Goal: Task Accomplishment & Management: Use online tool/utility

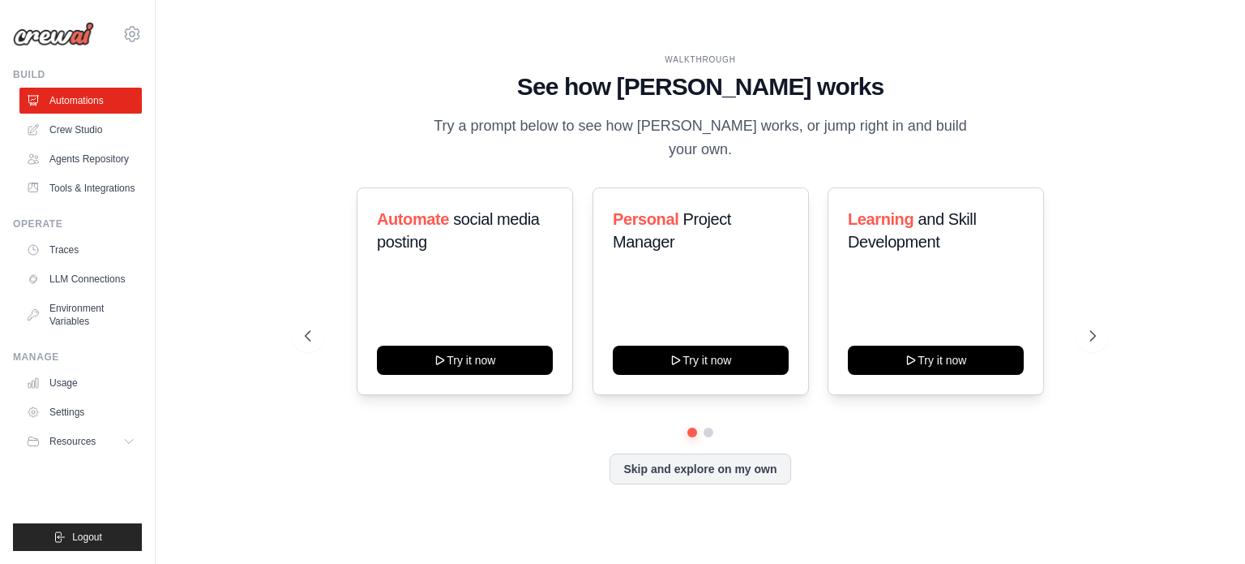
click at [698, 126] on p "Try a prompt below to see how [PERSON_NAME] works, or jump right in and build y…" at bounding box center [700, 138] width 545 height 48
click at [785, 122] on p "Try a prompt below to see how [PERSON_NAME] works, or jump right in and build y…" at bounding box center [700, 138] width 545 height 48
click at [480, 212] on span "social media posting" at bounding box center [458, 230] width 163 height 41
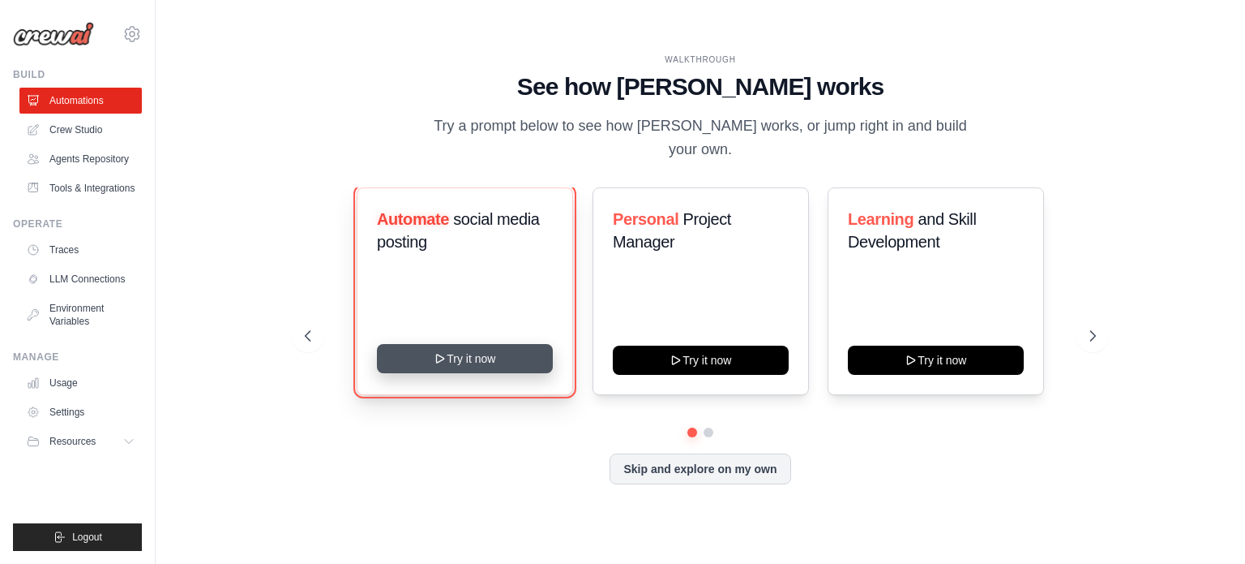
click at [464, 363] on button "Try it now" at bounding box center [465, 358] width 176 height 29
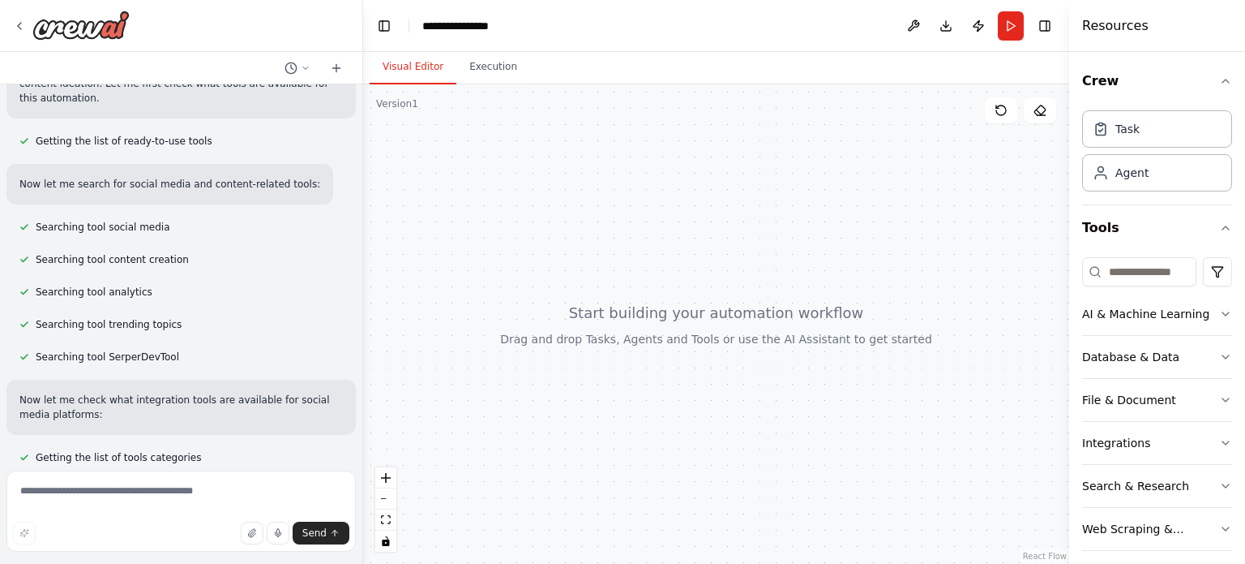
scroll to position [216, 0]
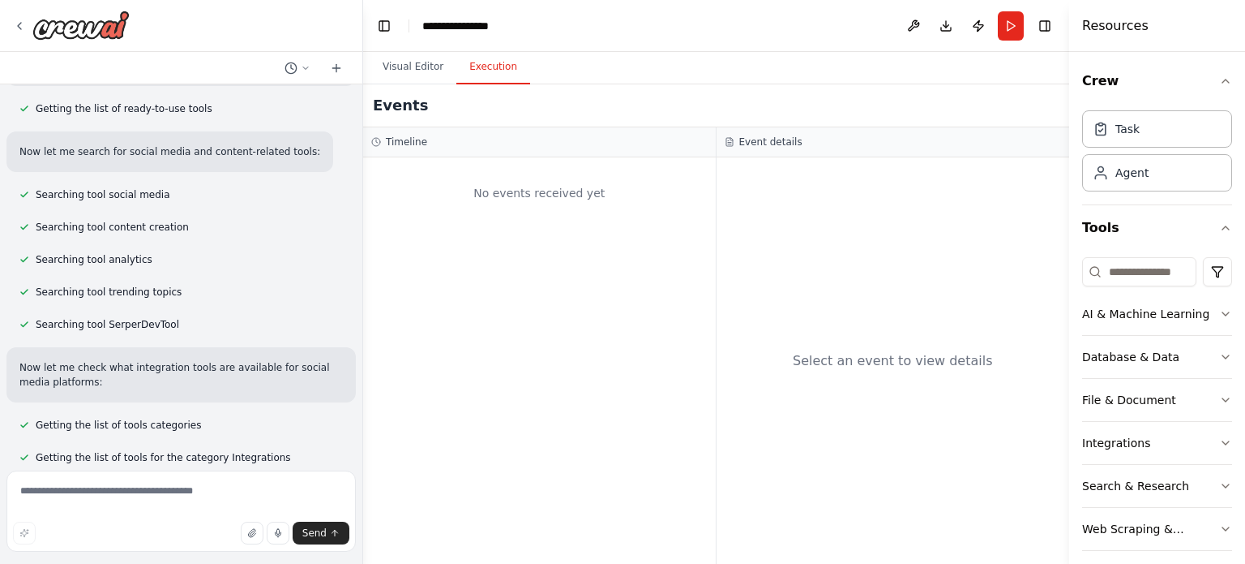
click at [489, 71] on button "Execution" at bounding box center [494, 67] width 74 height 34
click at [418, 67] on button "Visual Editor" at bounding box center [413, 67] width 87 height 34
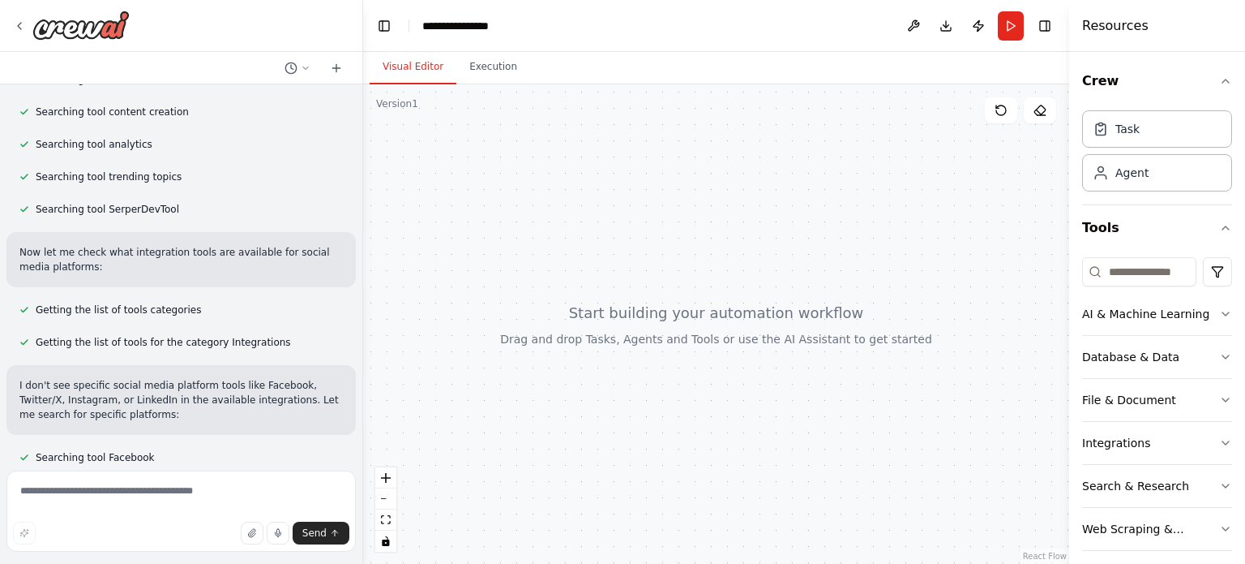
scroll to position [363, 0]
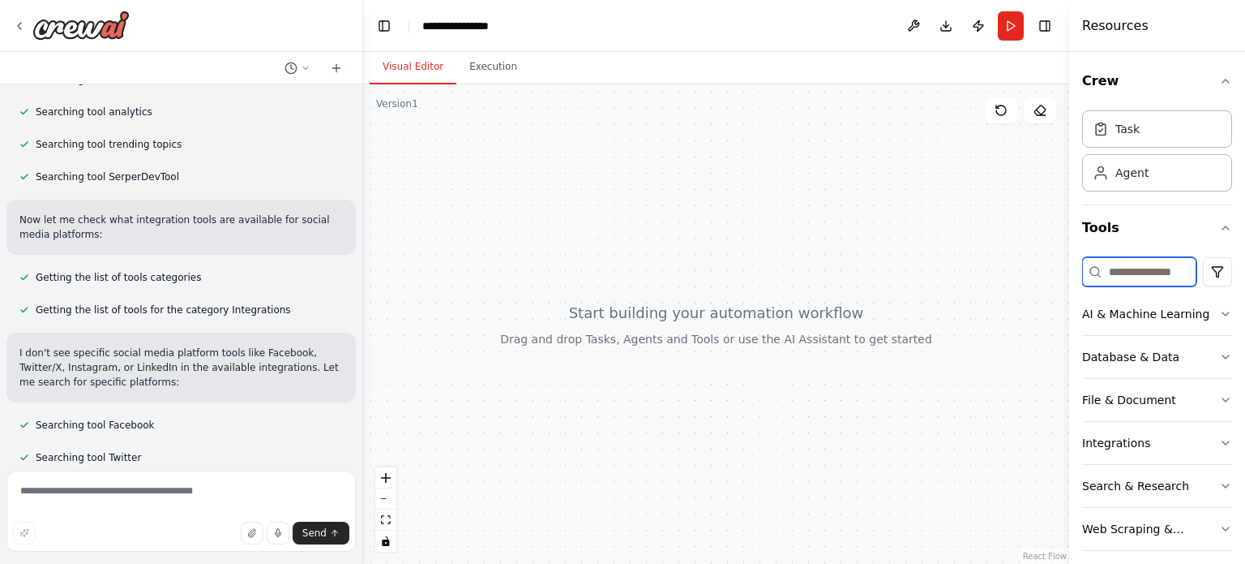
click at [1149, 273] on input at bounding box center [1140, 271] width 114 height 29
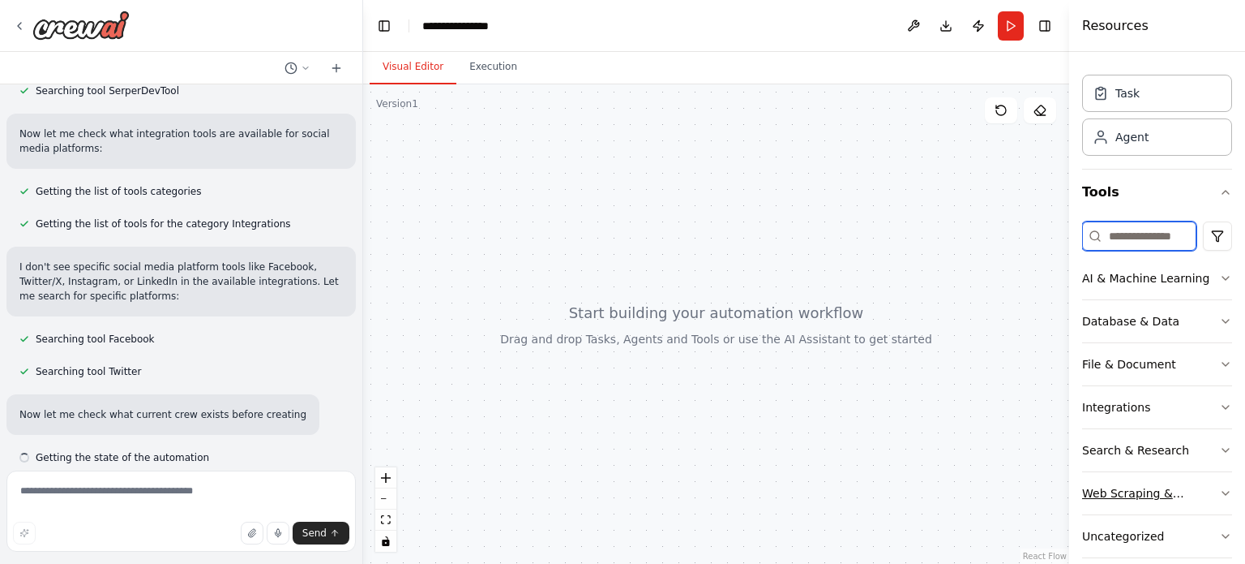
scroll to position [54, 0]
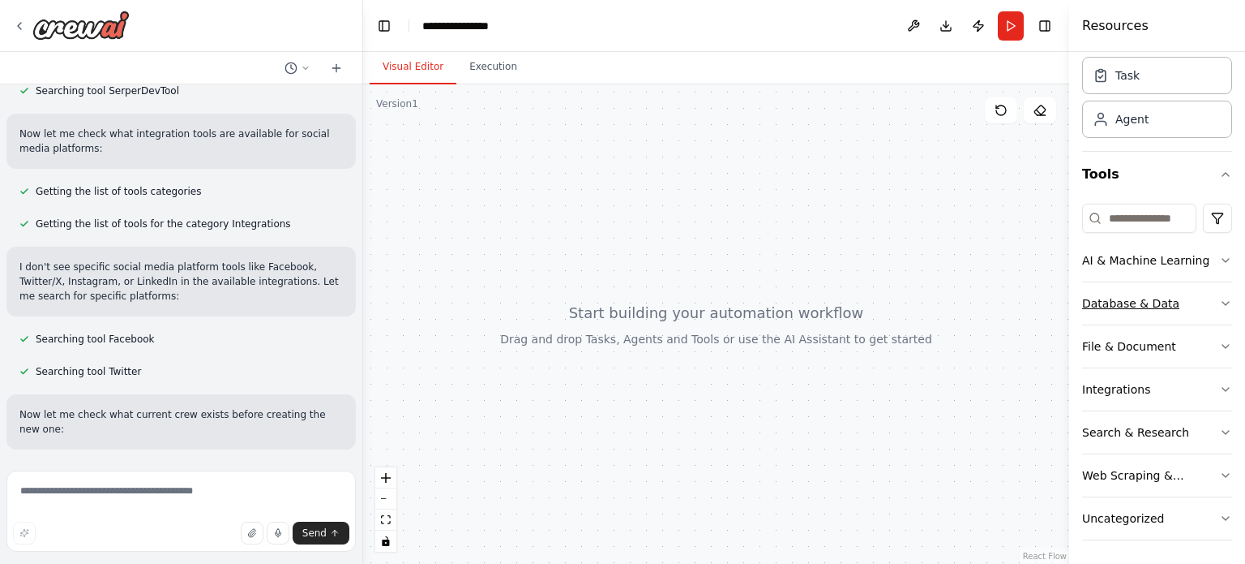
click at [1157, 298] on div "Database & Data" at bounding box center [1131, 303] width 97 height 16
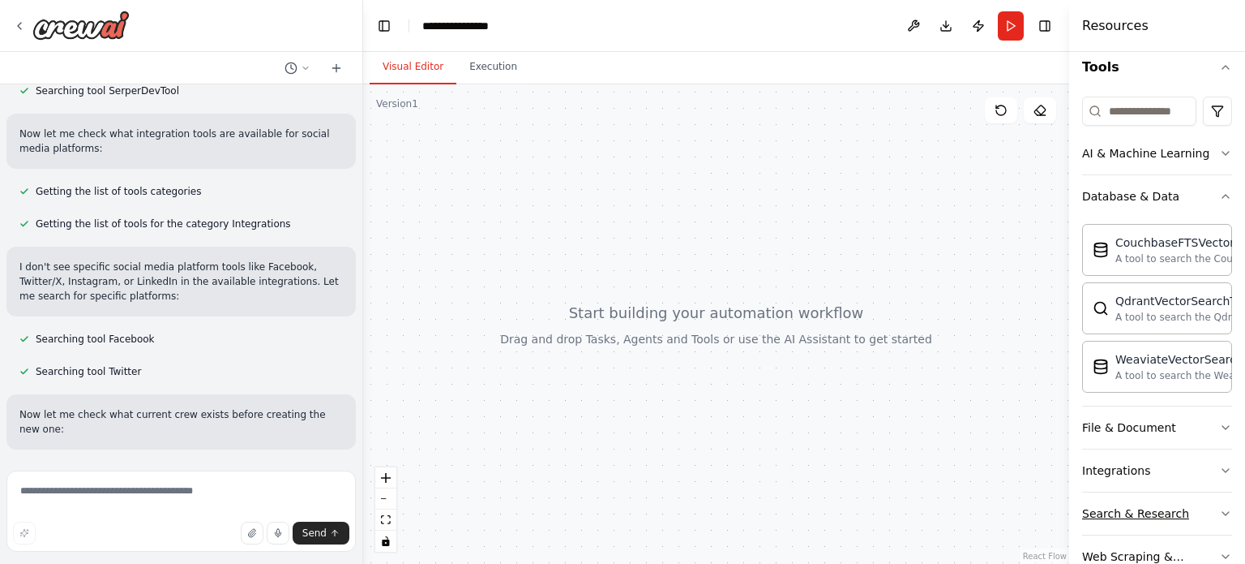
scroll to position [241, 0]
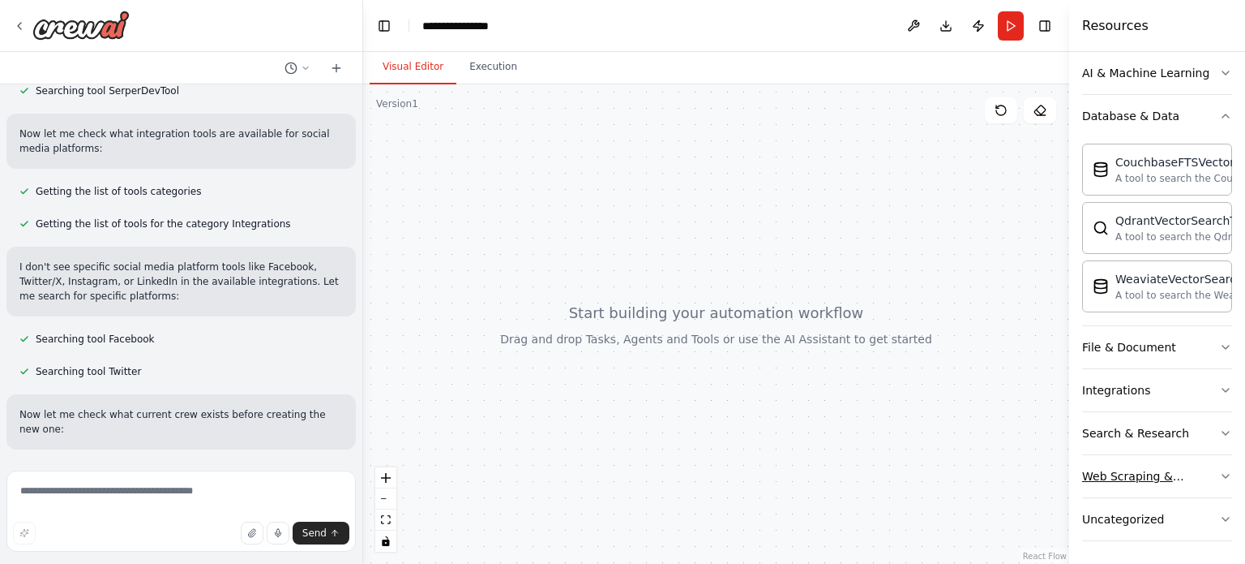
click at [1155, 474] on div "Web Scraping & Browsing" at bounding box center [1151, 476] width 137 height 16
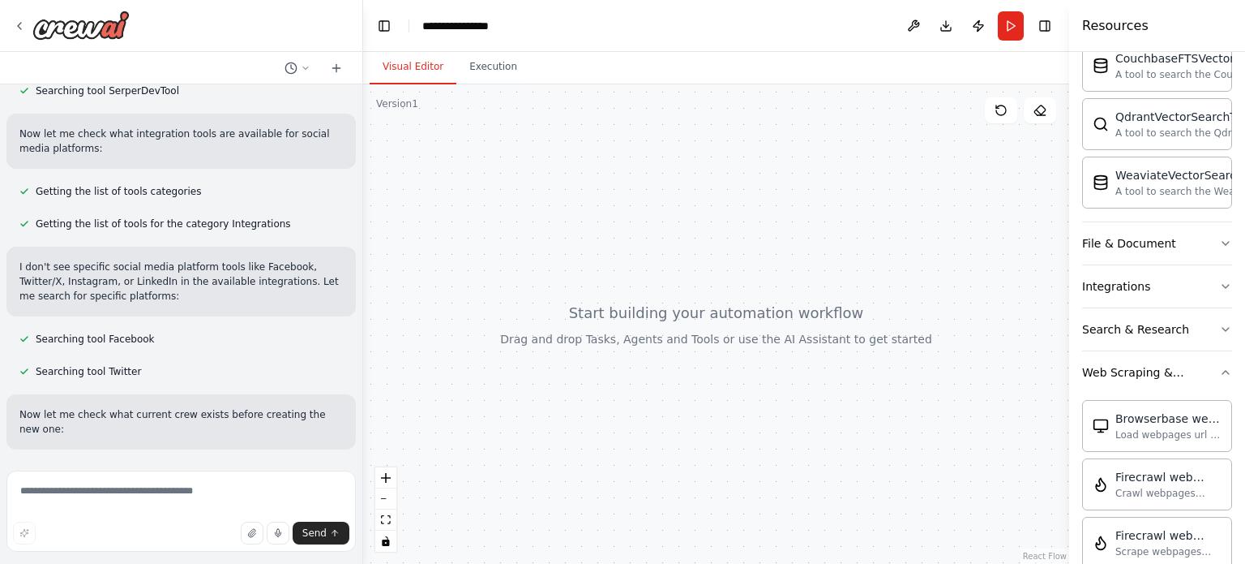
scroll to position [484, 0]
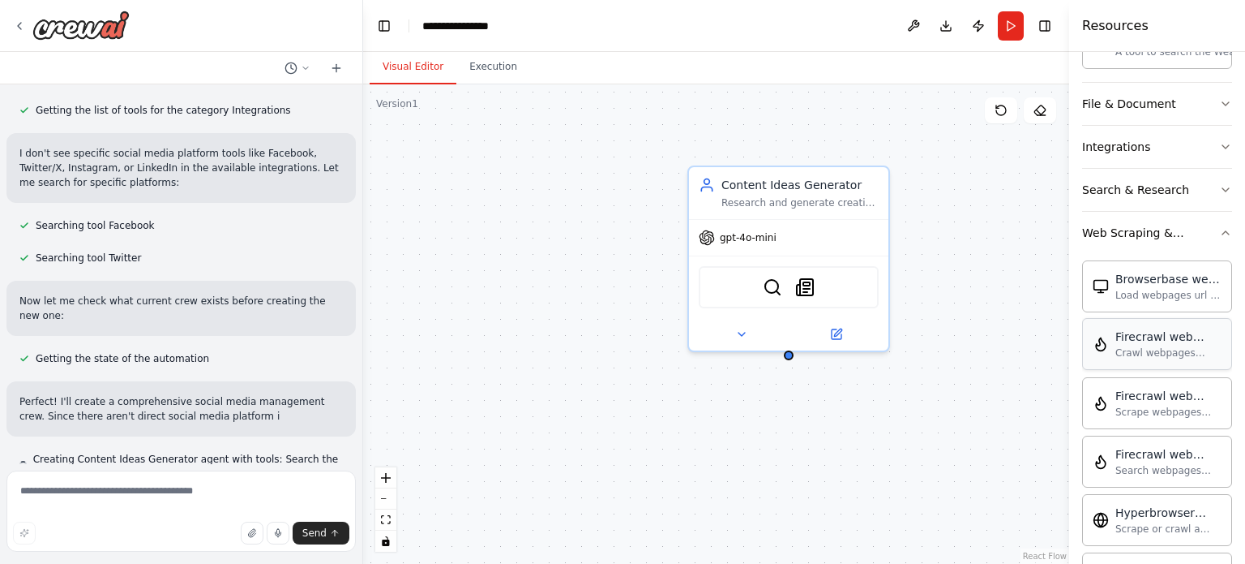
drag, startPoint x: 1138, startPoint y: 346, endPoint x: 1207, endPoint y: 336, distance: 69.7
click at [1207, 336] on div "Firecrawl web crawl tool" at bounding box center [1169, 336] width 106 height 16
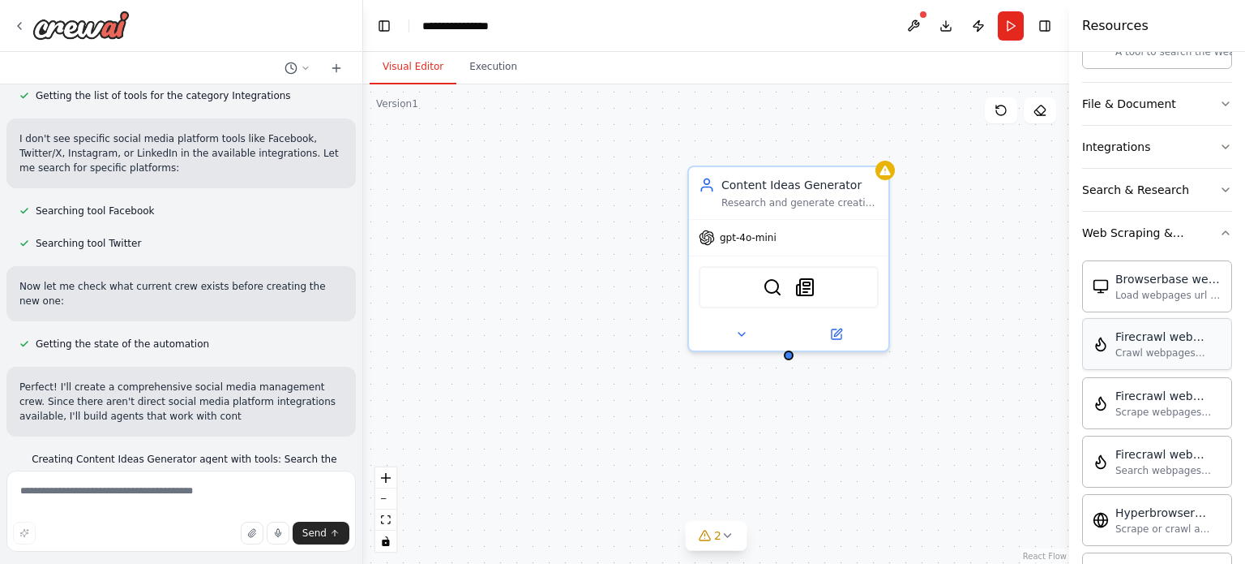
click at [1143, 346] on div "Crawl webpages using Firecrawl and return the contents" at bounding box center [1169, 352] width 106 height 13
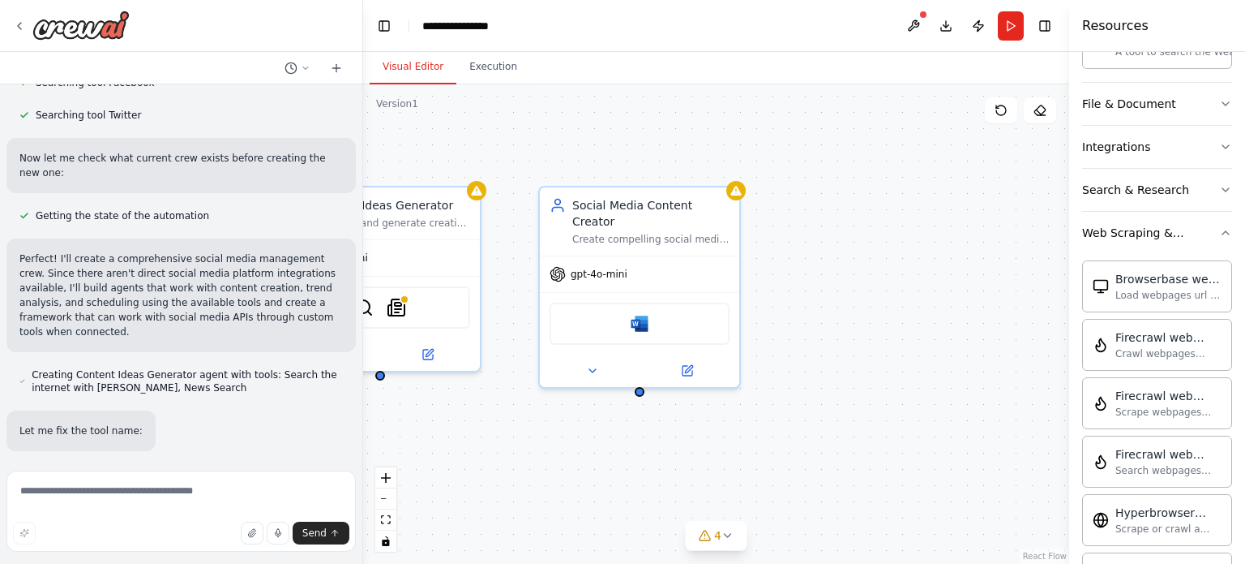
scroll to position [738, 0]
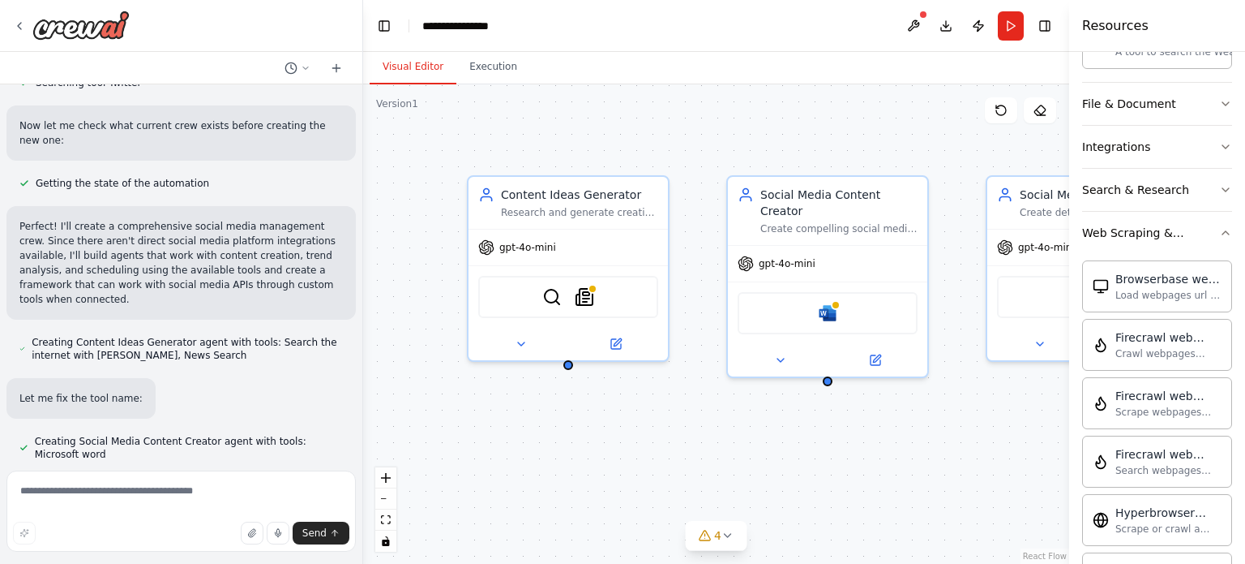
drag, startPoint x: 914, startPoint y: 417, endPoint x: 695, endPoint y: 427, distance: 219.2
click at [695, 427] on div "Content Ideas Generator Research and generate creative social media content ide…" at bounding box center [716, 323] width 706 height 479
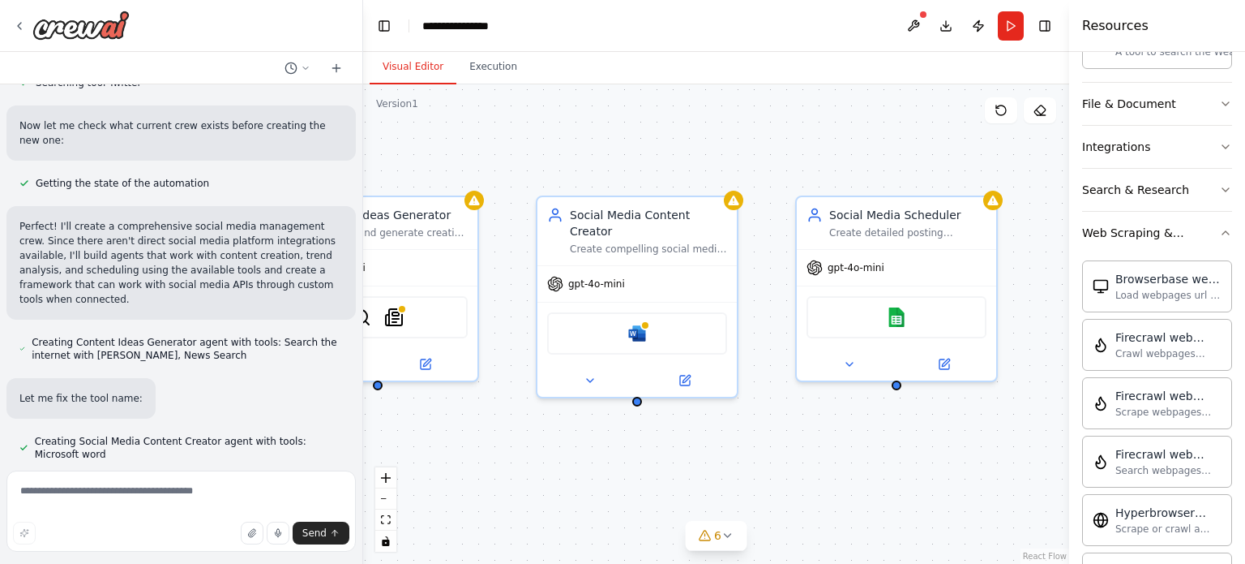
drag, startPoint x: 957, startPoint y: 444, endPoint x: 763, endPoint y: 465, distance: 194.9
click at [763, 465] on div "Content Ideas Generator Research and generate creative social media content ide…" at bounding box center [716, 323] width 706 height 479
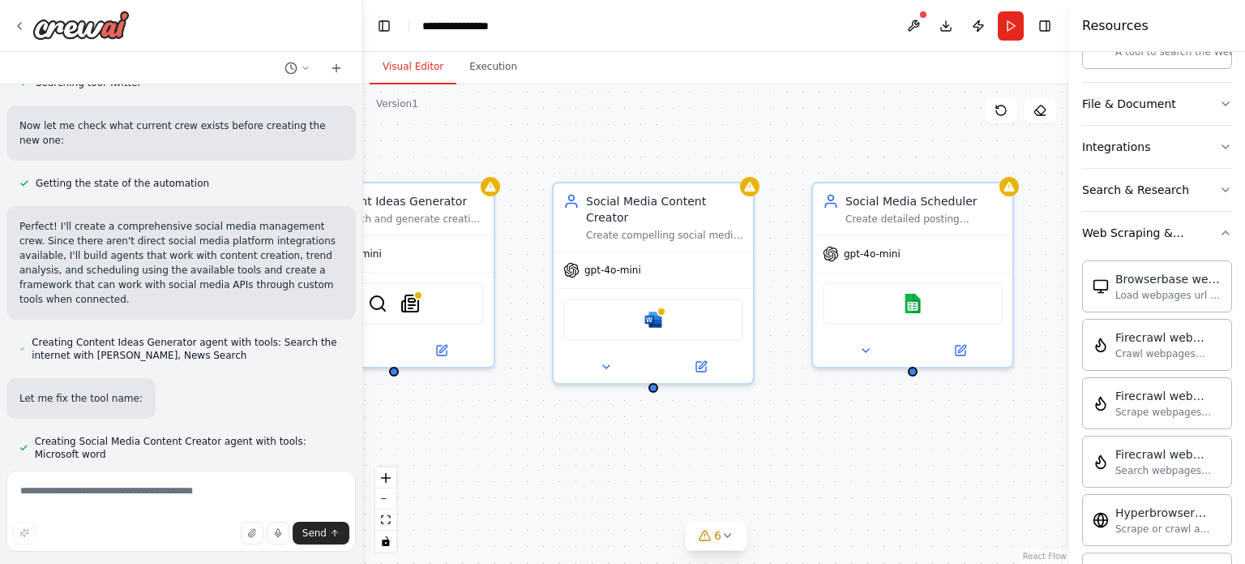
drag, startPoint x: 907, startPoint y: 450, endPoint x: 929, endPoint y: 435, distance: 26.8
click at [929, 435] on div "Content Ideas Generator Research and generate creative social media content ide…" at bounding box center [716, 323] width 706 height 479
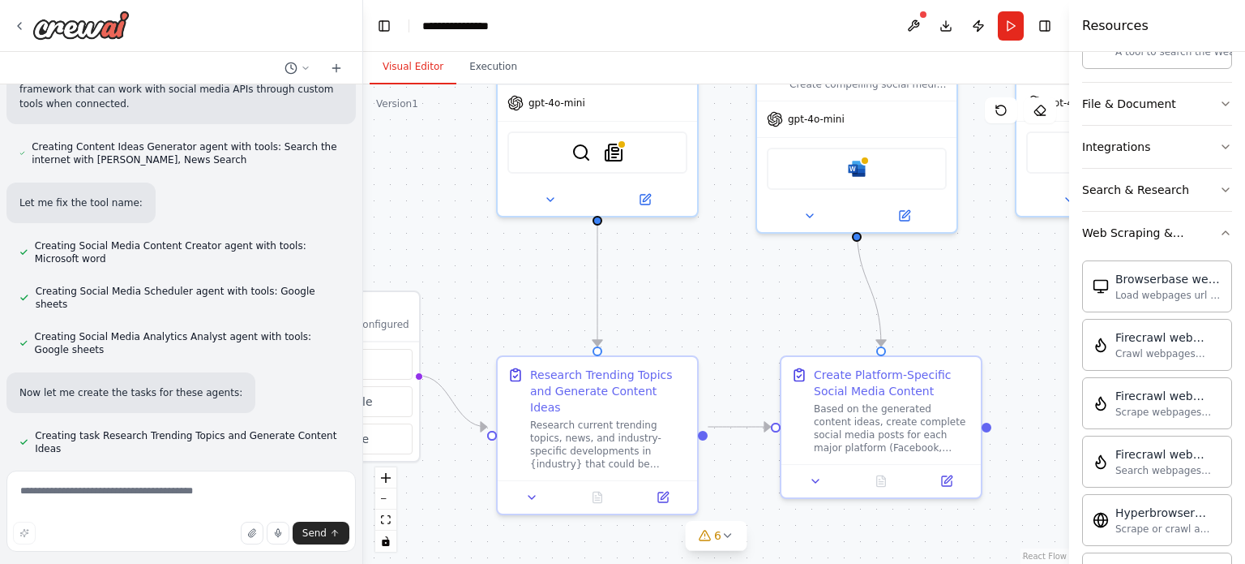
scroll to position [934, 0]
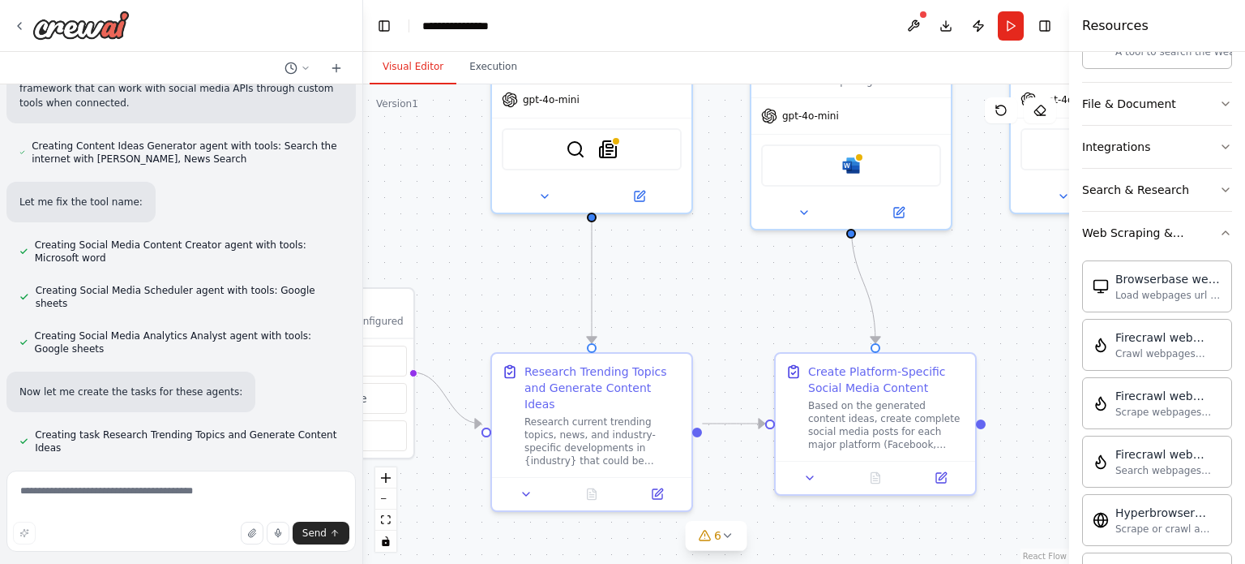
drag, startPoint x: 504, startPoint y: 444, endPoint x: 701, endPoint y: 289, distance: 250.8
click at [701, 289] on div ".deletable-edge-delete-btn { width: 20px; height: 20px; border: 0px solid #ffff…" at bounding box center [716, 323] width 706 height 479
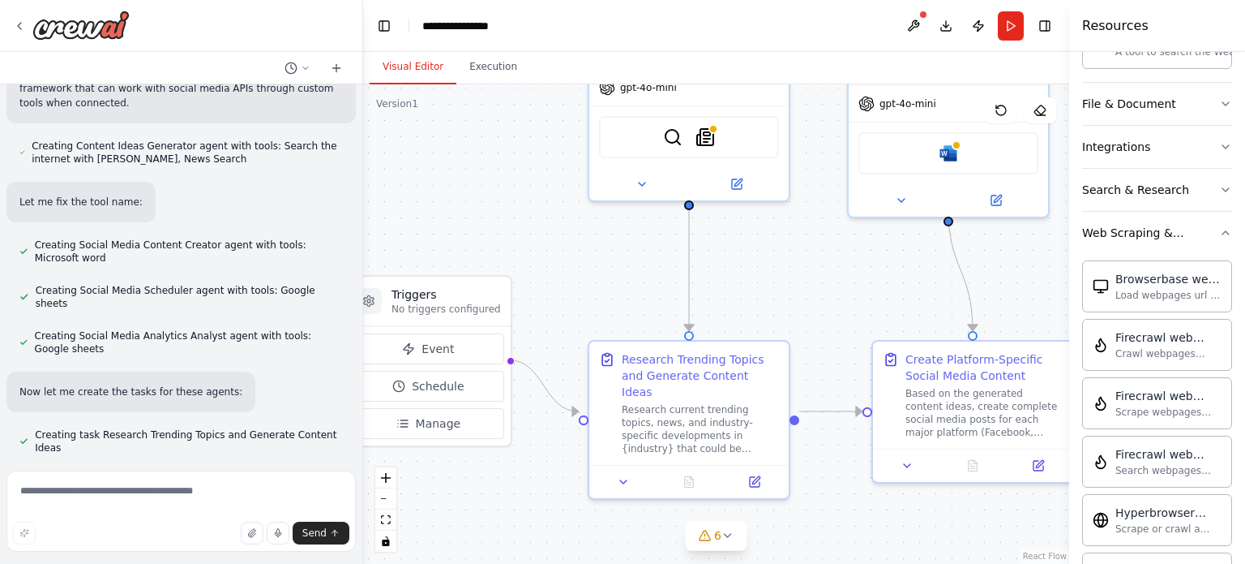
drag, startPoint x: 758, startPoint y: 311, endPoint x: 855, endPoint y: 299, distance: 98.1
click at [855, 299] on div ".deletable-edge-delete-btn { width: 20px; height: 20px; border: 0px solid #ffff…" at bounding box center [716, 323] width 706 height 479
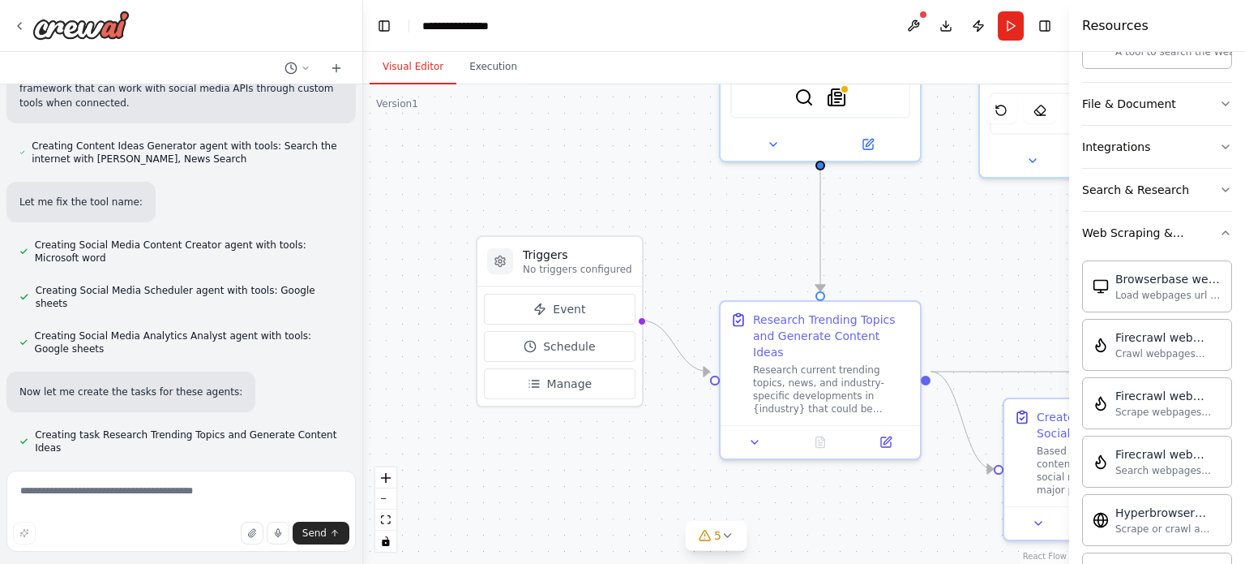
drag, startPoint x: 568, startPoint y: 253, endPoint x: 697, endPoint y: 213, distance: 135.7
click at [697, 213] on div ".deletable-edge-delete-btn { width: 20px; height: 20px; border: 0px solid #ffff…" at bounding box center [716, 323] width 706 height 479
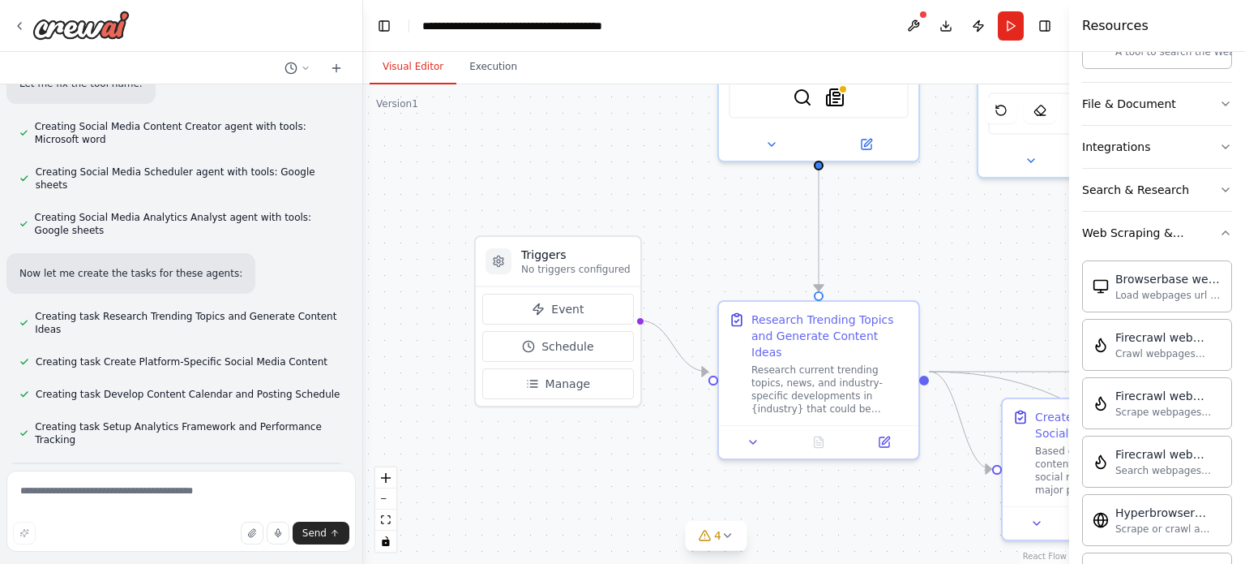
scroll to position [1098, 0]
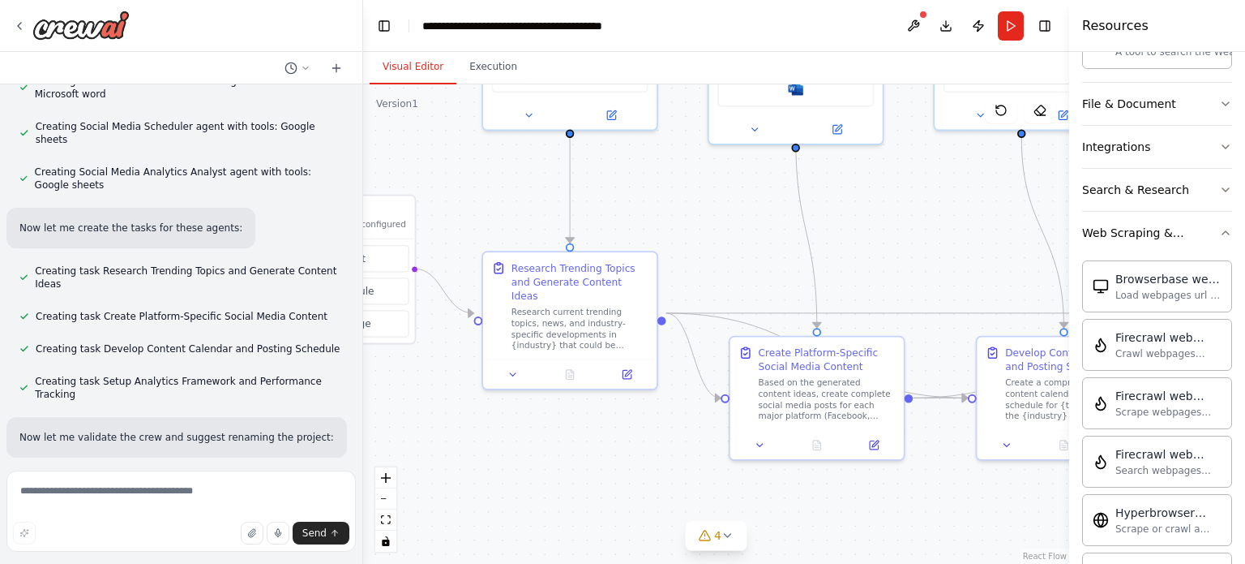
drag, startPoint x: 505, startPoint y: 434, endPoint x: 479, endPoint y: 428, distance: 26.6
click at [422, 422] on div ".deletable-edge-delete-btn { width: 20px; height: 20px; border: 0px solid #ffff…" at bounding box center [716, 323] width 706 height 479
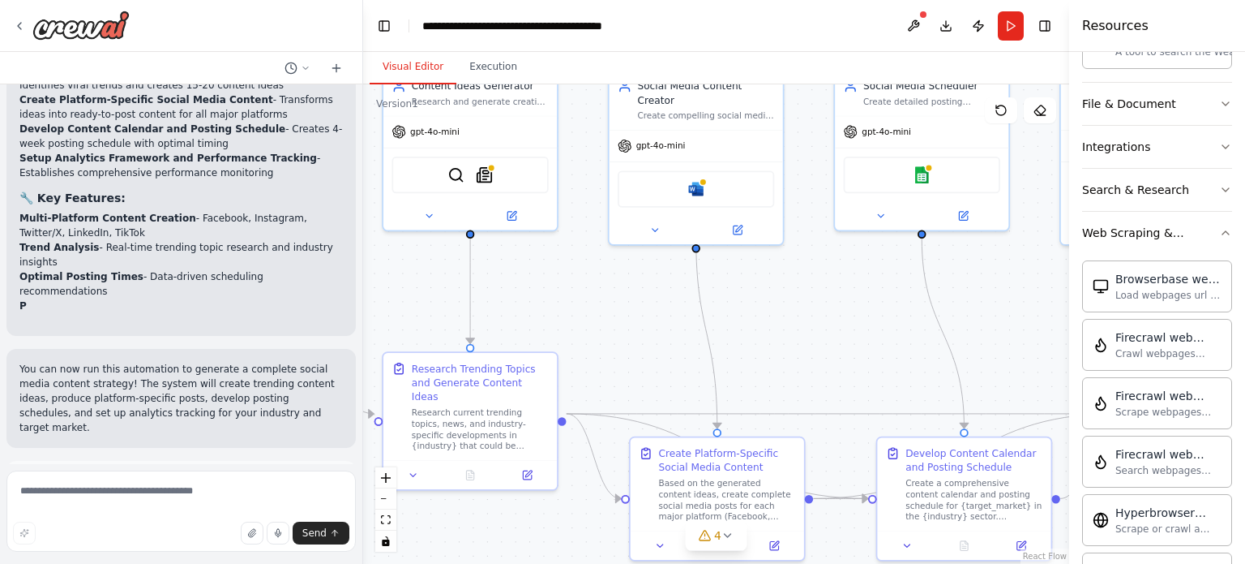
drag, startPoint x: 924, startPoint y: 249, endPoint x: 828, endPoint y: 346, distance: 137.0
click at [828, 346] on div ".deletable-edge-delete-btn { width: 20px; height: 20px; border: 0px solid #ffff…" at bounding box center [716, 323] width 706 height 479
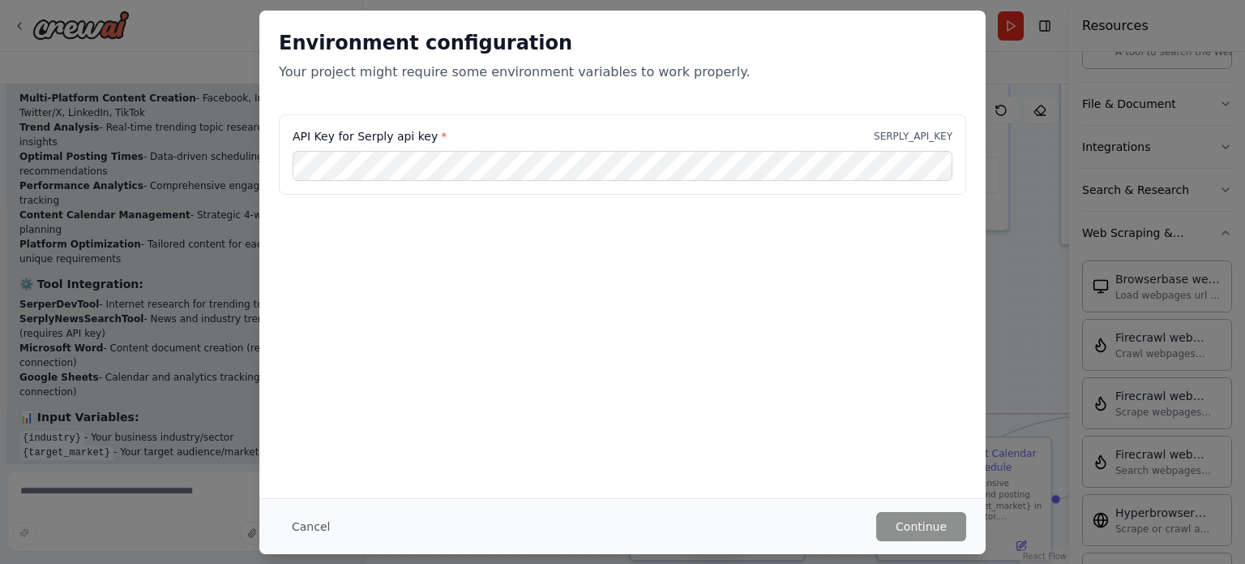
scroll to position [1972, 0]
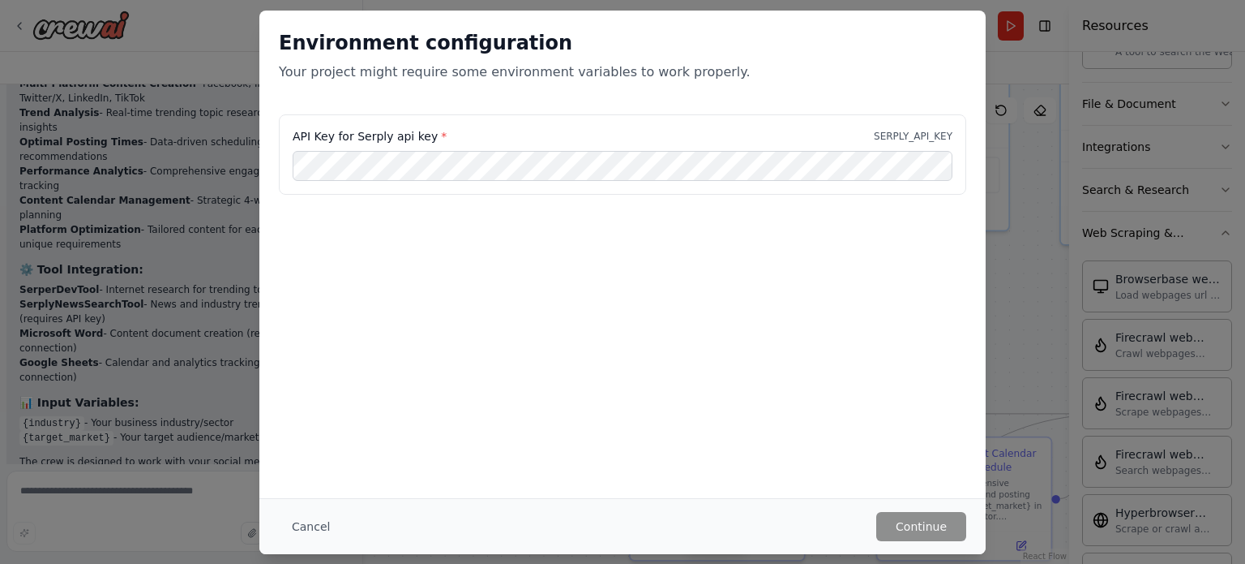
click at [492, 123] on div "API Key for Serply api key * SERPLY_API_KEY" at bounding box center [623, 154] width 688 height 81
drag, startPoint x: 352, startPoint y: 139, endPoint x: 388, endPoint y: 134, distance: 36.0
click at [388, 134] on label "API Key for Serply api key *" at bounding box center [370, 136] width 154 height 16
click at [555, 126] on div "API Key for Serply api key * SERPLY_API_KEY" at bounding box center [623, 154] width 688 height 81
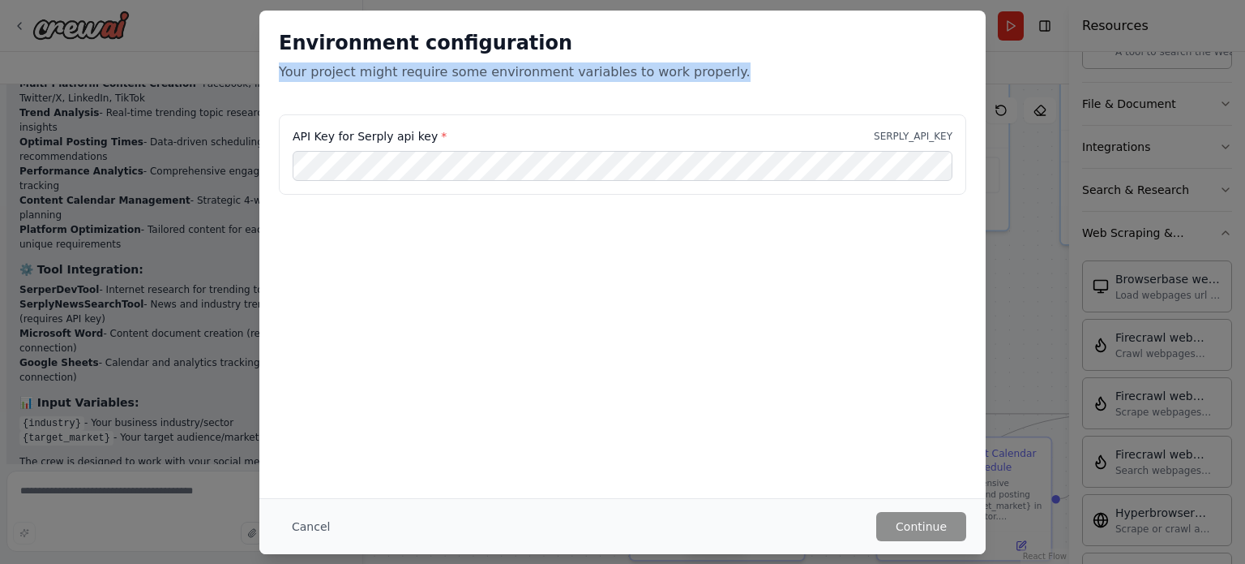
drag, startPoint x: 281, startPoint y: 72, endPoint x: 721, endPoint y: 77, distance: 440.3
click at [721, 77] on p "Your project might require some environment variables to work properly." at bounding box center [623, 71] width 688 height 19
click at [710, 81] on div at bounding box center [710, 81] width 0 height 0
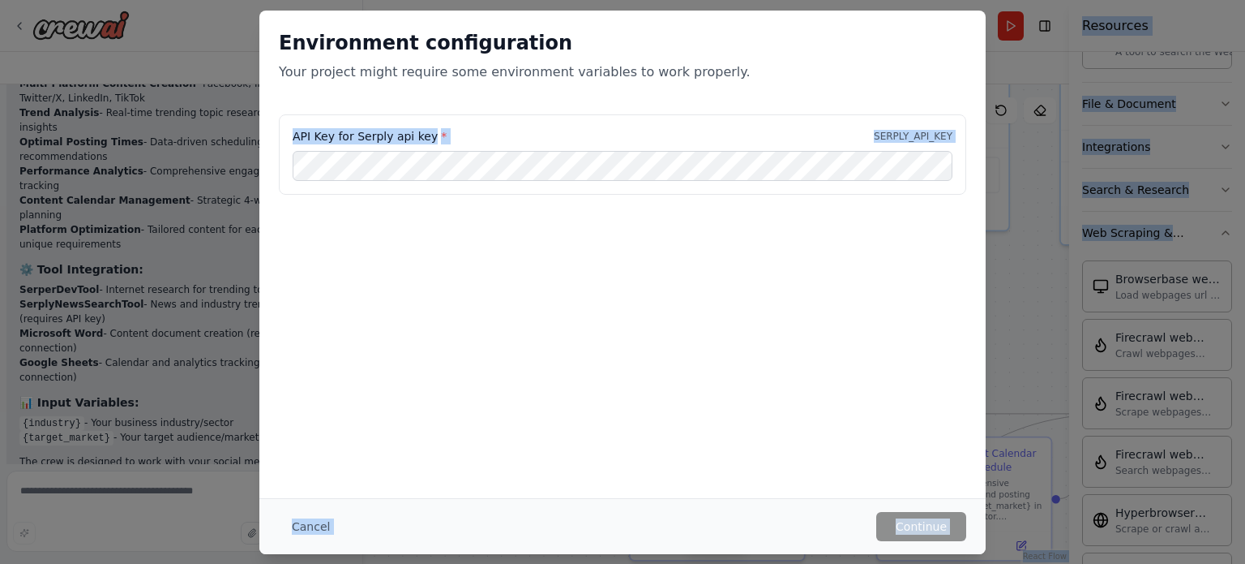
drag, startPoint x: 294, startPoint y: 138, endPoint x: 403, endPoint y: 139, distance: 109.5
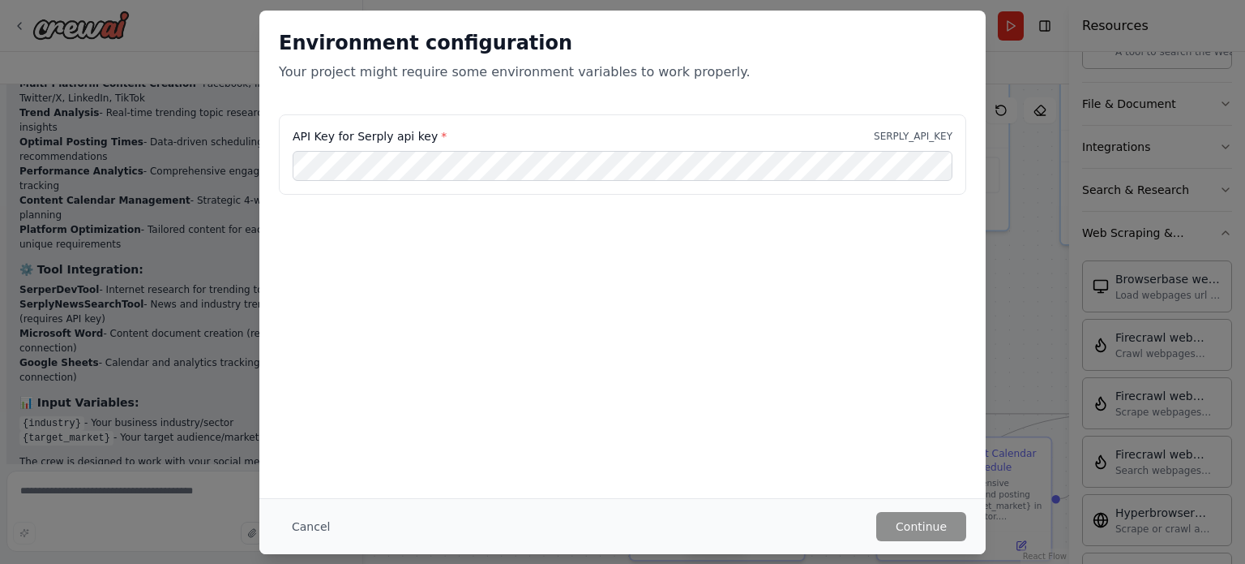
click at [477, 73] on p "Your project might require some environment variables to work properly." at bounding box center [623, 71] width 688 height 19
drag, startPoint x: 448, startPoint y: 132, endPoint x: 284, endPoint y: 132, distance: 163.8
click at [284, 132] on div "API Key for Serply api key * SERPLY_API_KEY" at bounding box center [623, 154] width 688 height 81
click at [911, 524] on button "Continue" at bounding box center [922, 526] width 90 height 29
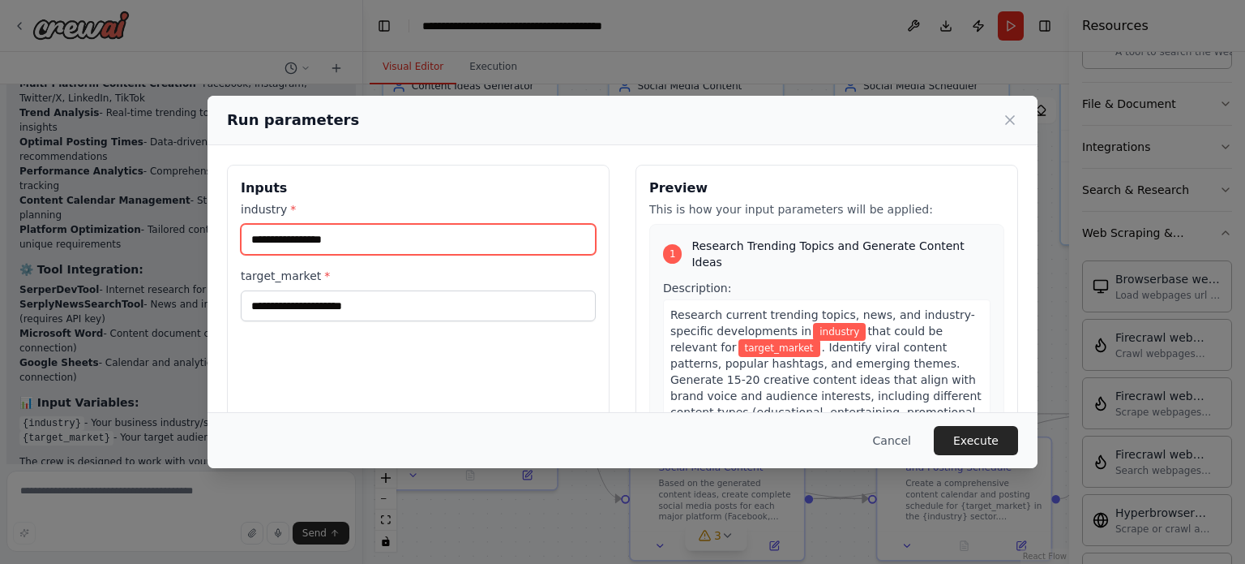
click at [399, 242] on input "industry *" at bounding box center [418, 239] width 355 height 31
click at [430, 150] on div "Inputs industry * target_market * Preview This is how your input parameters wil…" at bounding box center [623, 356] width 830 height 423
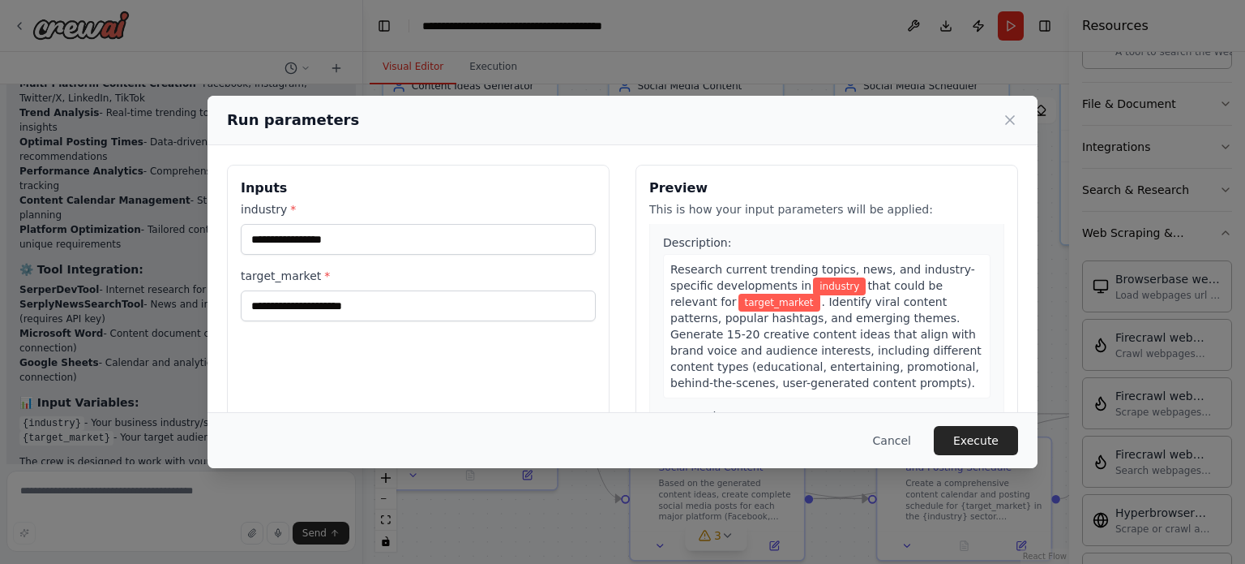
scroll to position [0, 0]
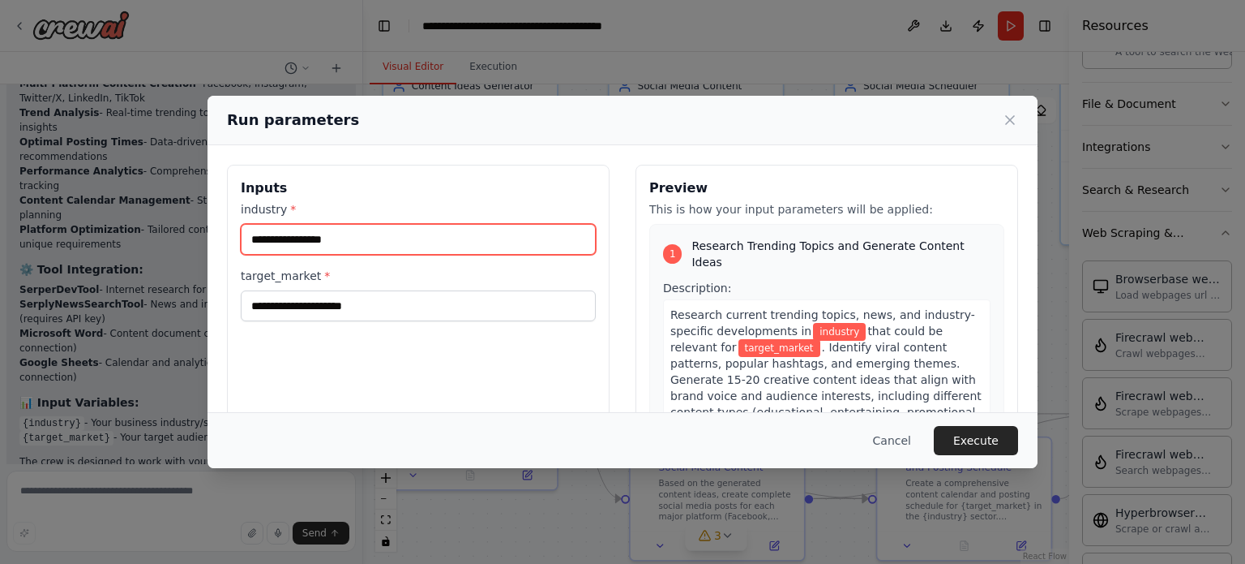
click at [302, 244] on input "industry *" at bounding box center [418, 239] width 355 height 31
type input "****"
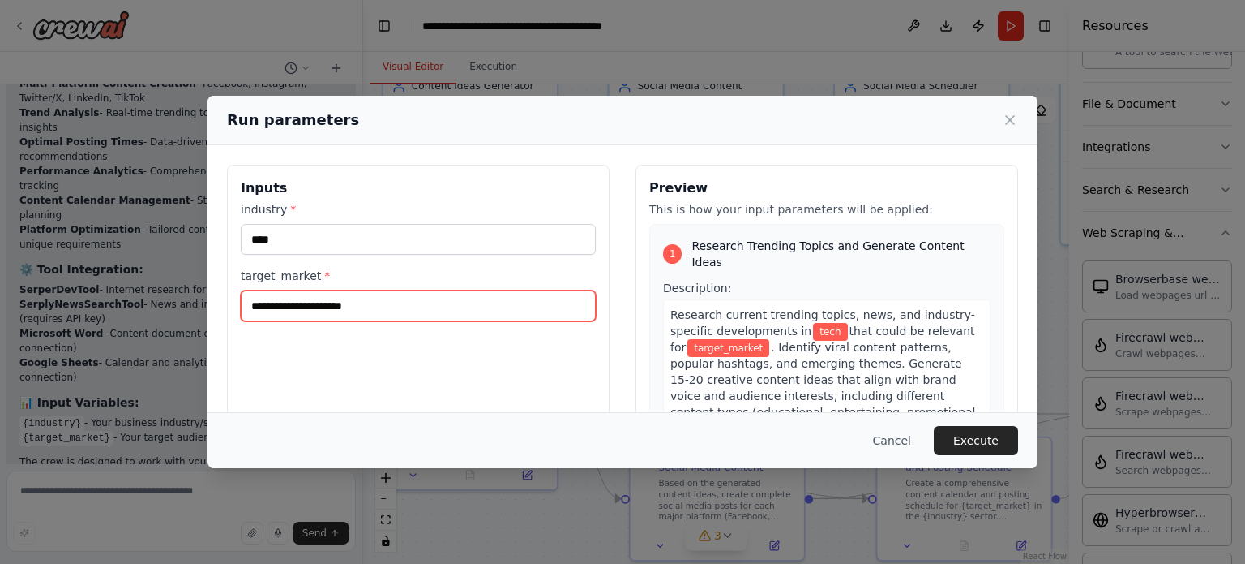
click at [326, 297] on input "target_market *" at bounding box center [418, 305] width 355 height 31
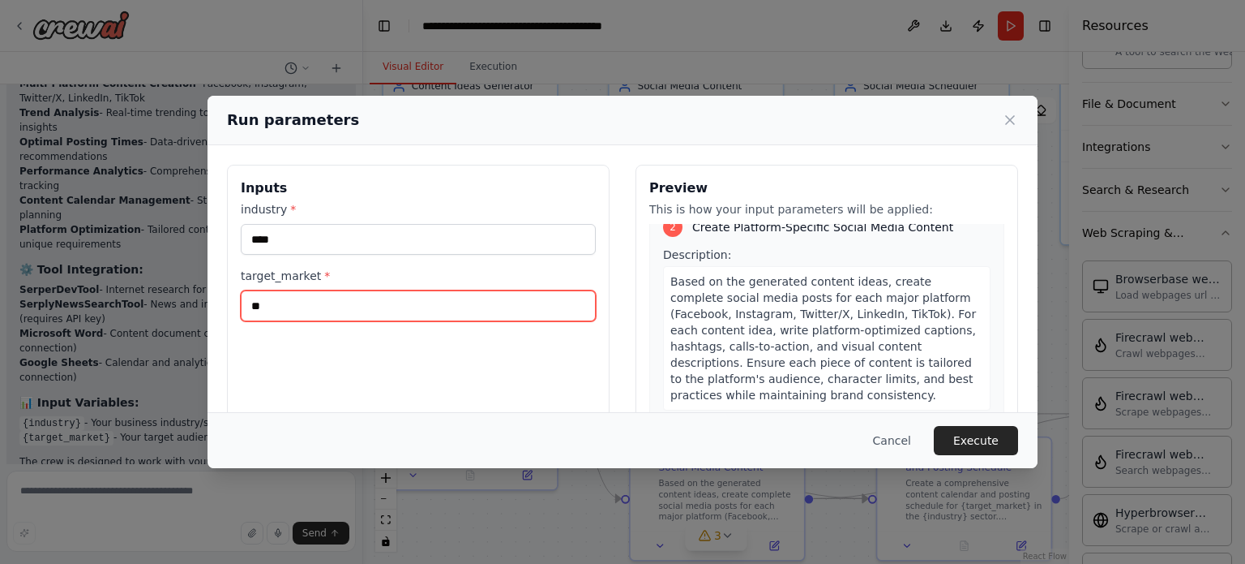
scroll to position [487, 0]
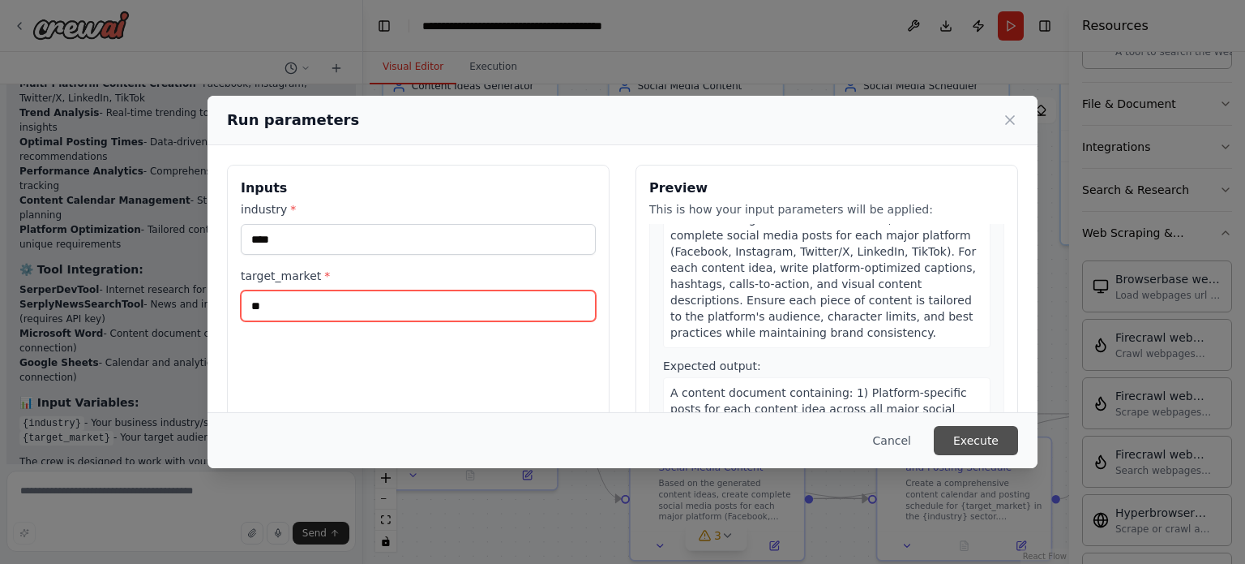
type input "**"
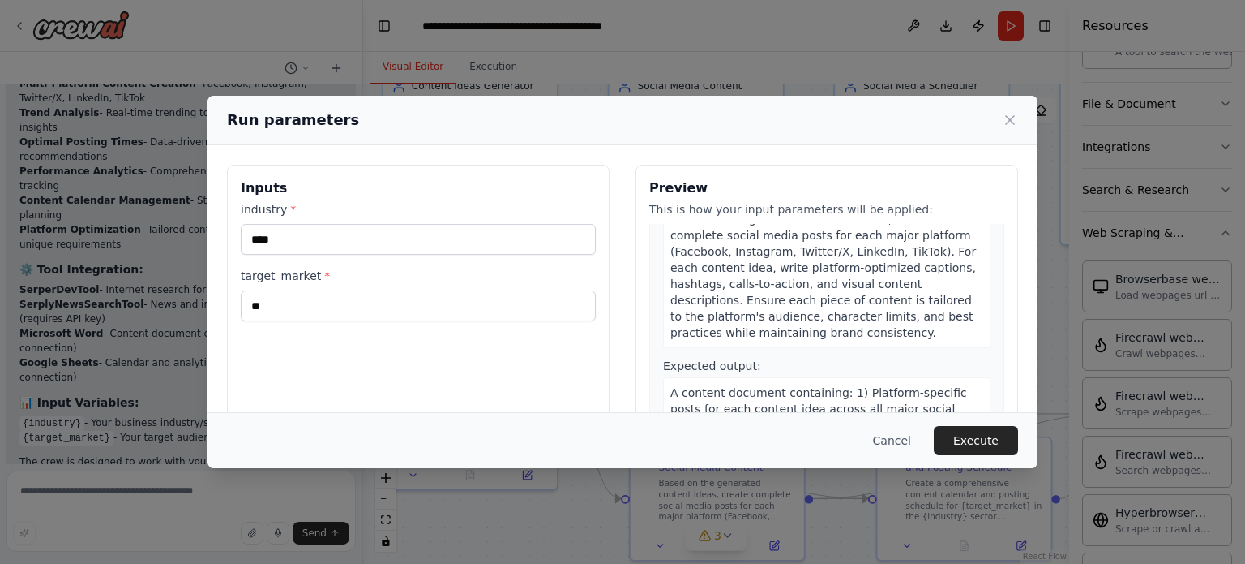
click at [967, 435] on button "Execute" at bounding box center [976, 440] width 84 height 29
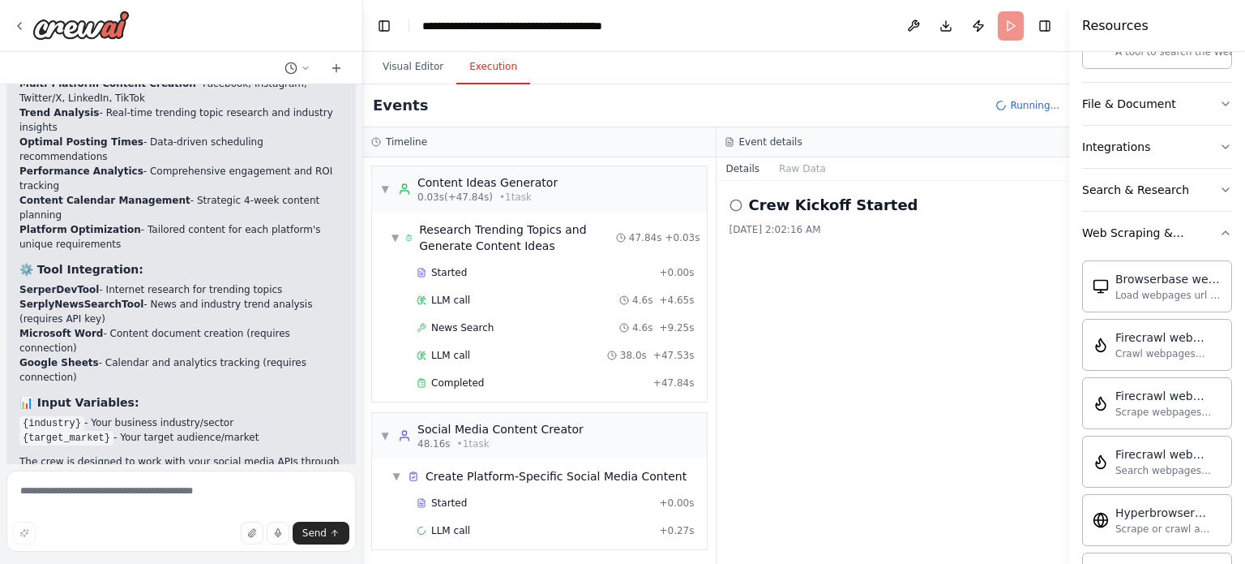
scroll to position [0, 0]
click at [414, 68] on button "Visual Editor" at bounding box center [413, 67] width 87 height 34
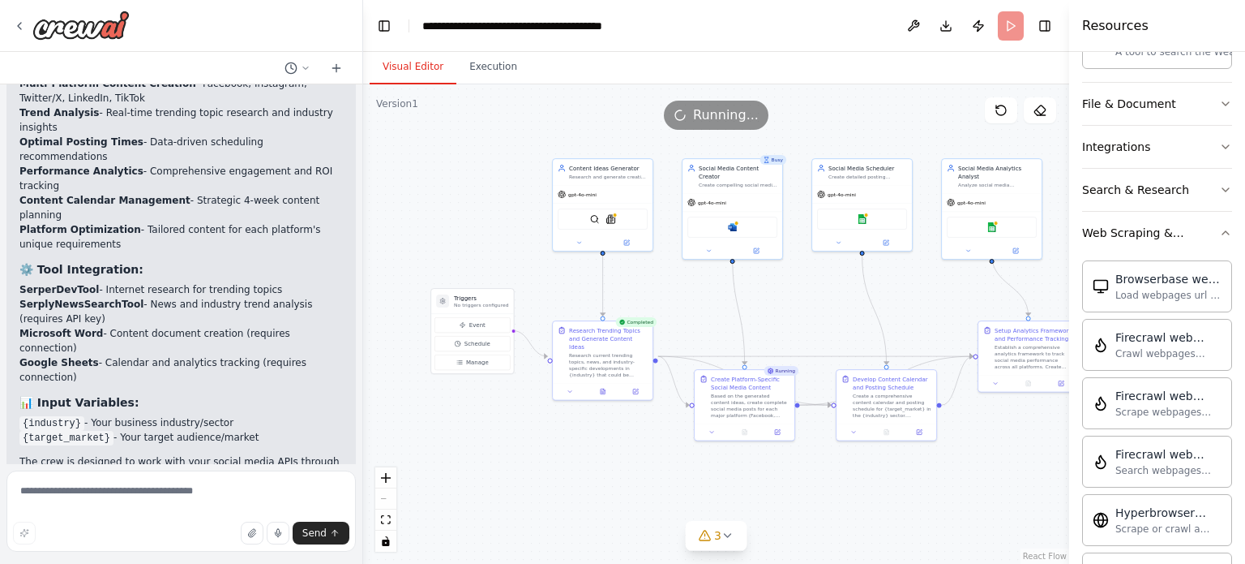
drag, startPoint x: 840, startPoint y: 349, endPoint x: 898, endPoint y: 341, distance: 58.1
click at [898, 341] on div ".deletable-edge-delete-btn { width: 20px; height: 20px; border: 0px solid #ffff…" at bounding box center [716, 323] width 706 height 479
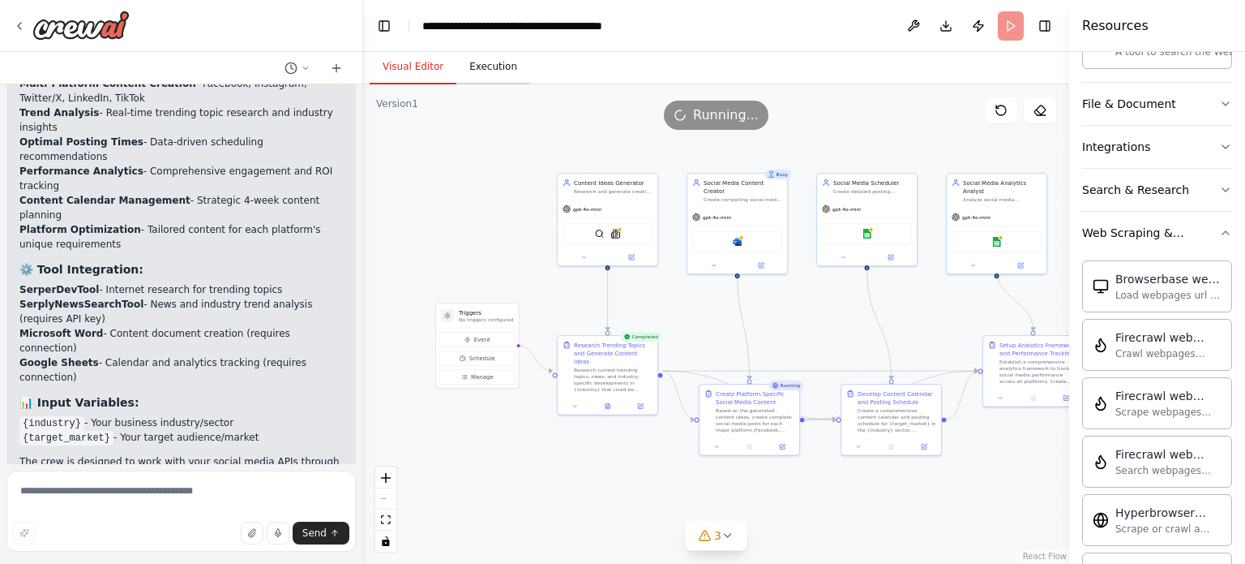
click at [477, 74] on button "Execution" at bounding box center [494, 67] width 74 height 34
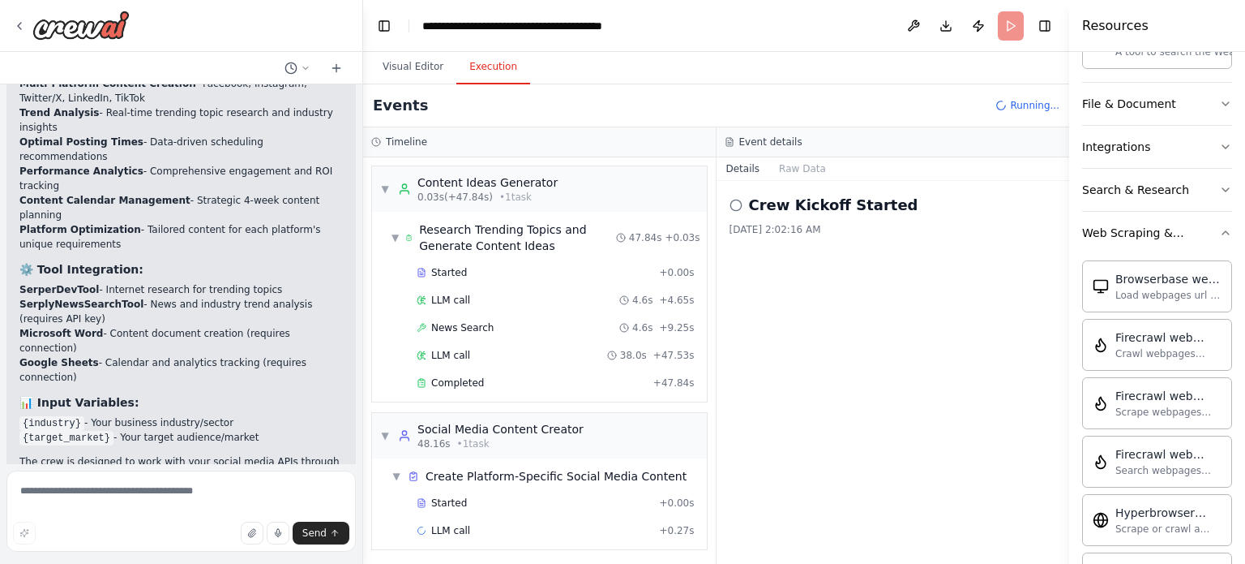
click at [808, 204] on h2 "Crew Kickoff Started" at bounding box center [833, 205] width 169 height 23
click at [808, 169] on button "Raw Data" at bounding box center [803, 168] width 66 height 23
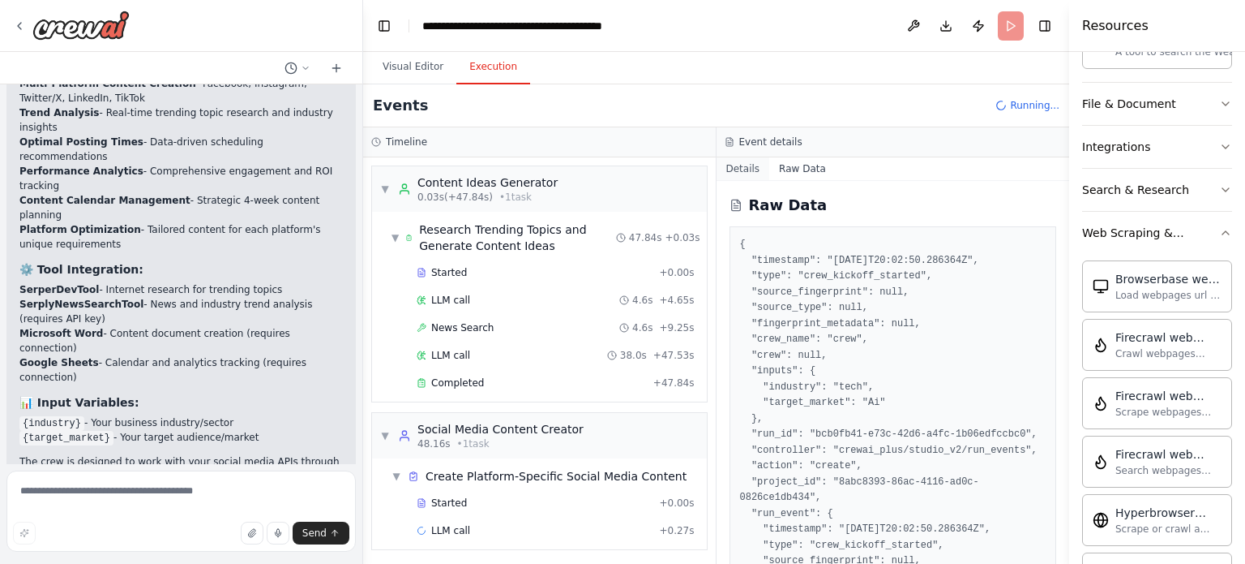
click at [758, 169] on button "Details" at bounding box center [744, 168] width 54 height 23
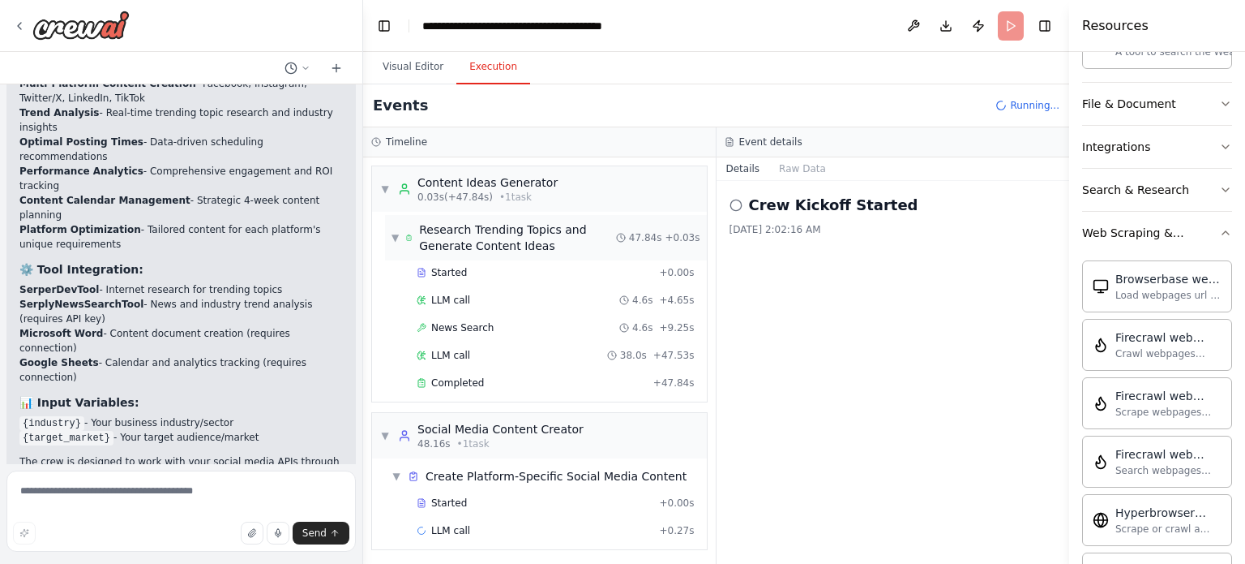
click at [432, 249] on span "Research Trending Topics and Generate Content Ideas" at bounding box center [517, 237] width 197 height 32
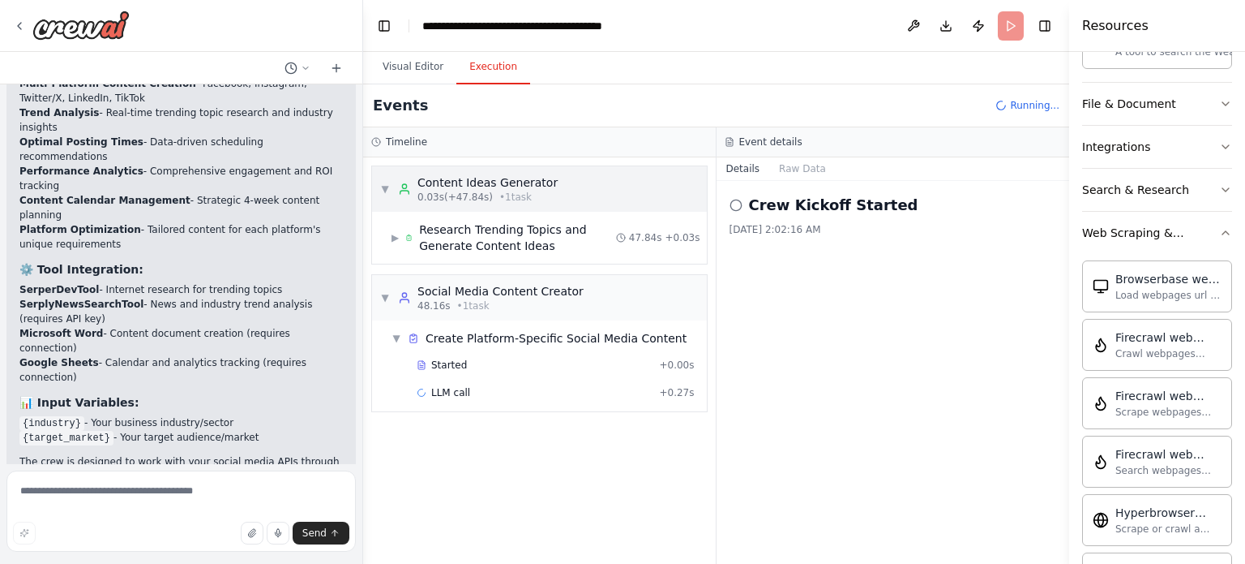
click at [412, 188] on div "Content Ideas Generator 0.03s (+47.84s) • 1 task" at bounding box center [478, 188] width 160 height 29
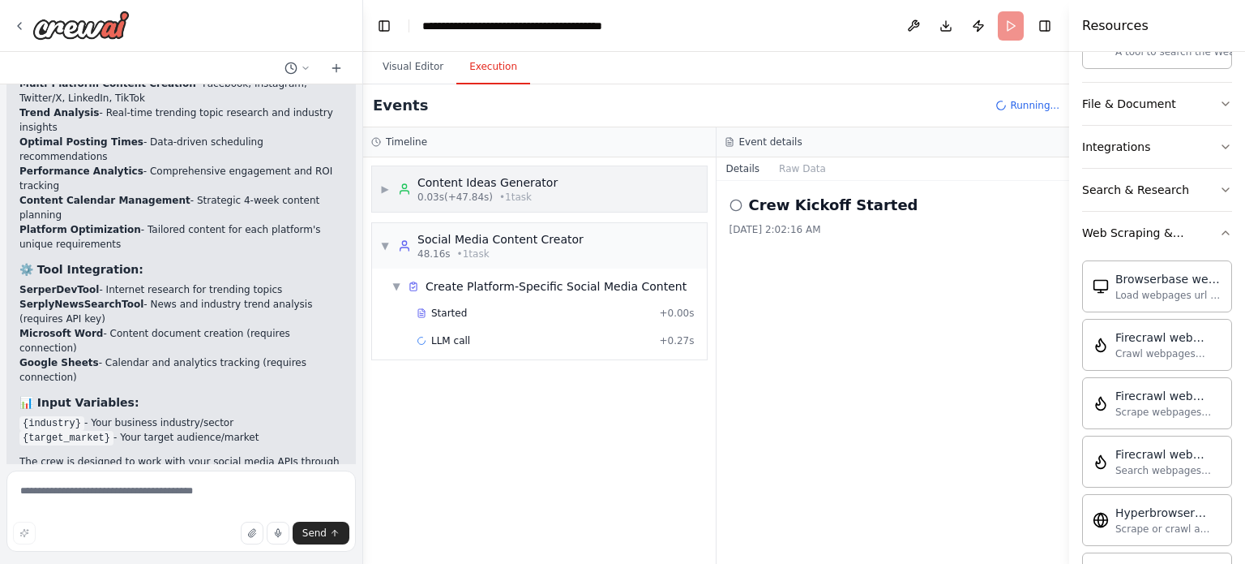
click at [439, 197] on span "0.03s (+47.84s)" at bounding box center [455, 197] width 75 height 13
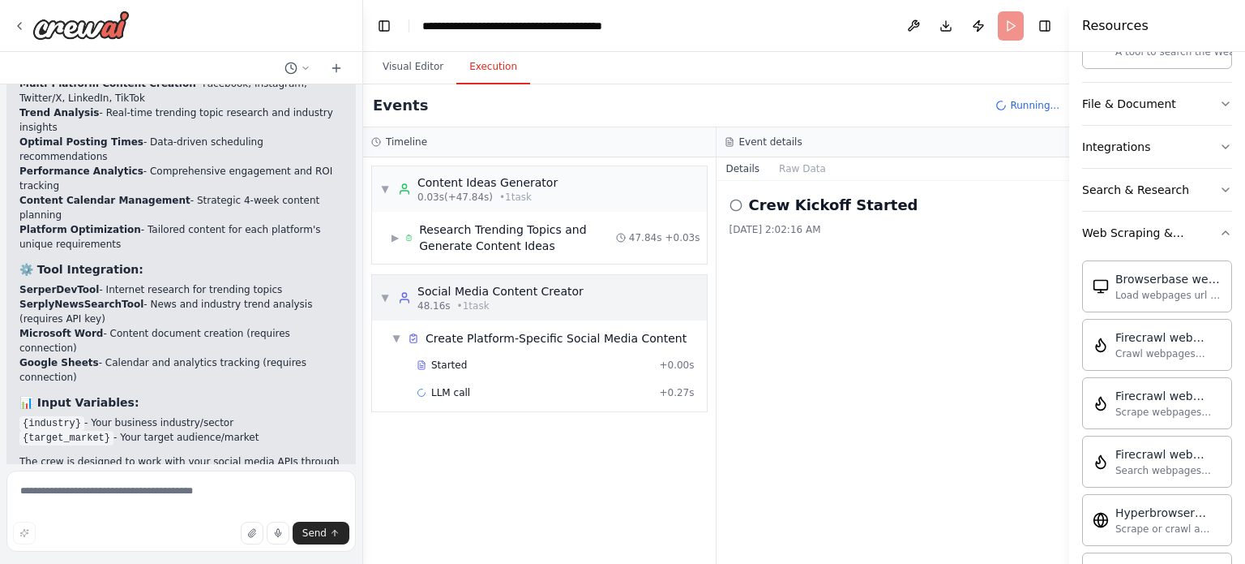
click at [454, 291] on div "Social Media Content Creator" at bounding box center [501, 291] width 166 height 16
click at [457, 297] on div "Social Media Content Creator" at bounding box center [501, 291] width 166 height 16
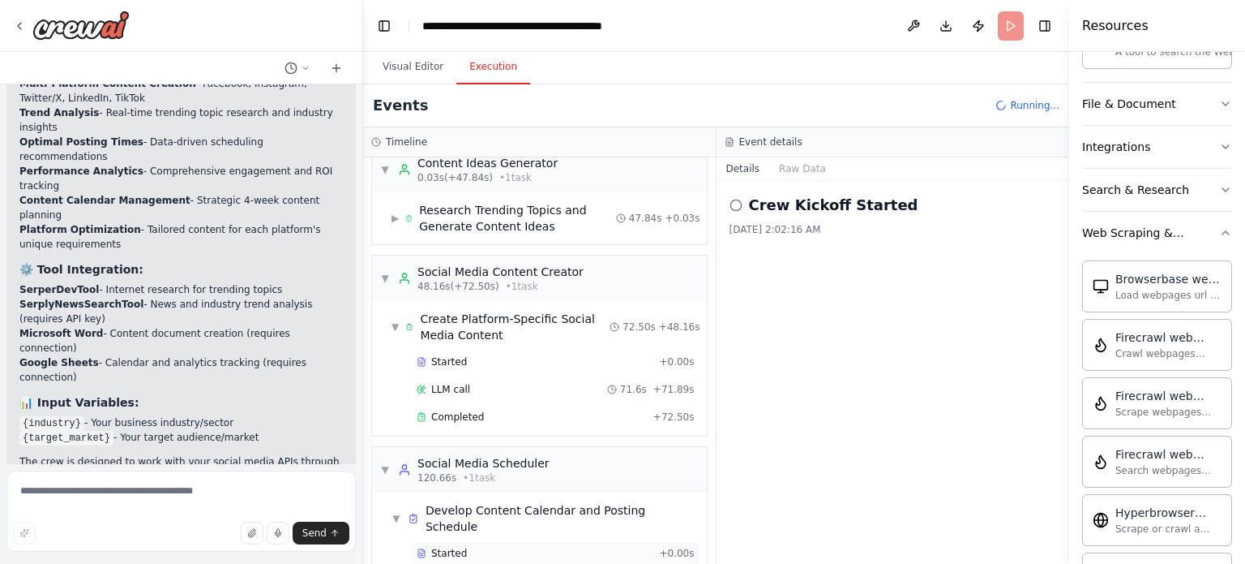
scroll to position [54, 0]
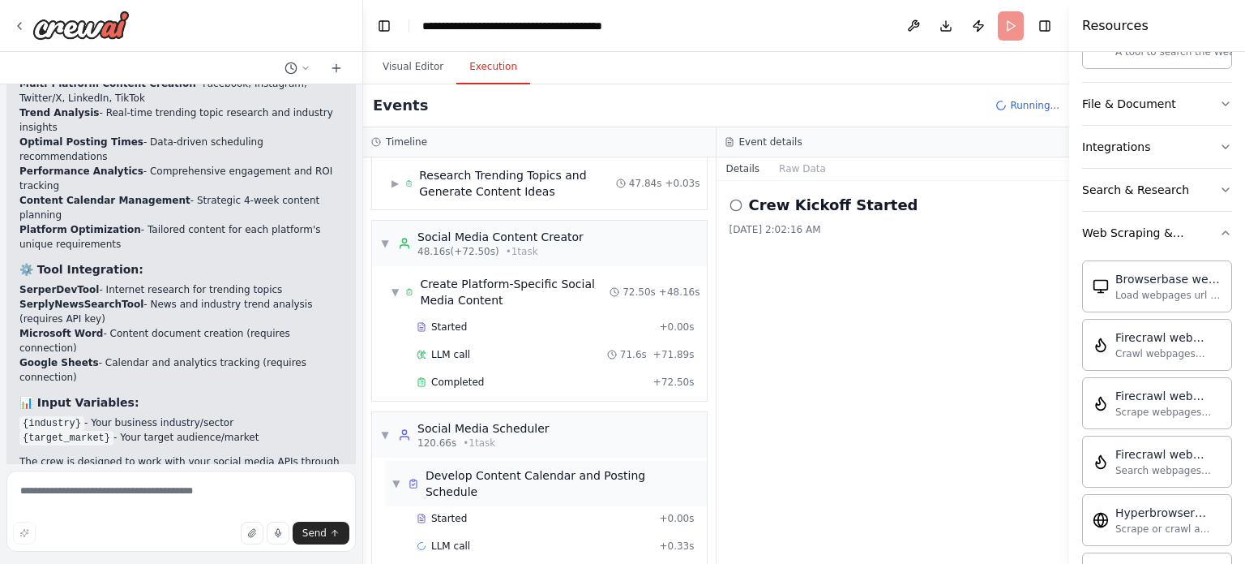
click at [581, 469] on span "Develop Content Calendar and Posting Schedule" at bounding box center [563, 483] width 275 height 32
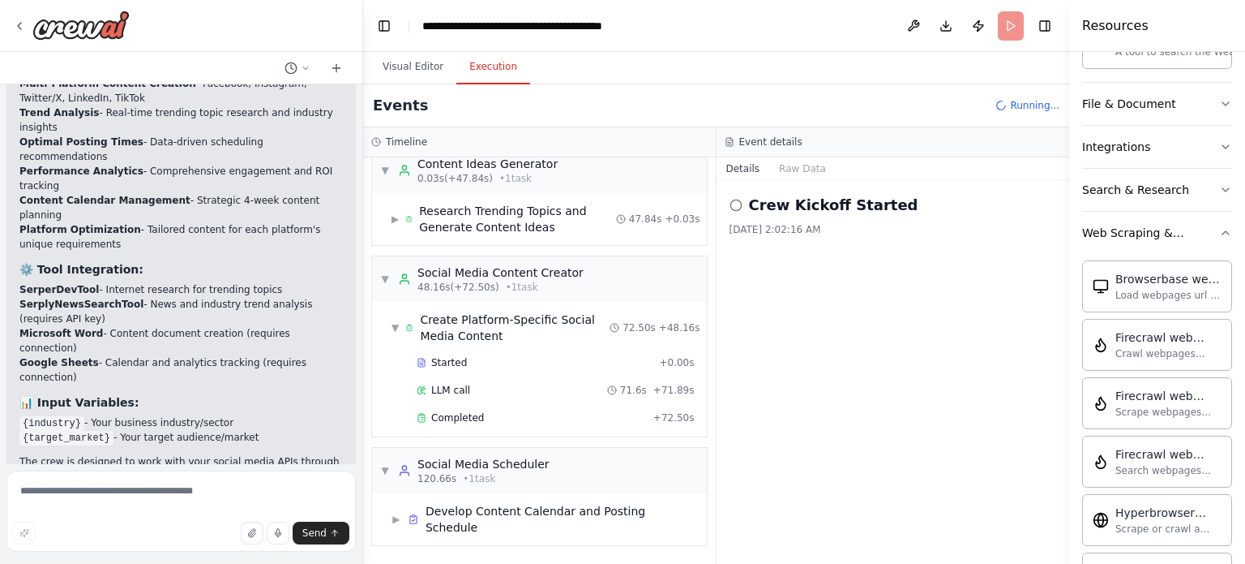
scroll to position [0, 0]
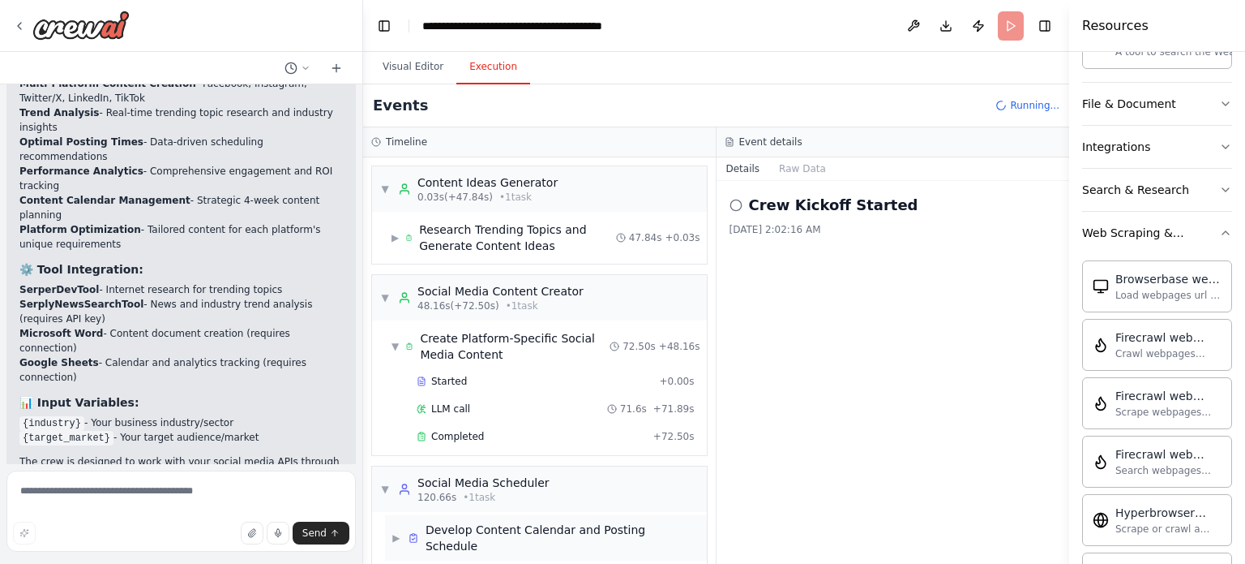
click at [506, 538] on div "▶ Develop Content Calendar and Posting Schedule" at bounding box center [546, 537] width 322 height 45
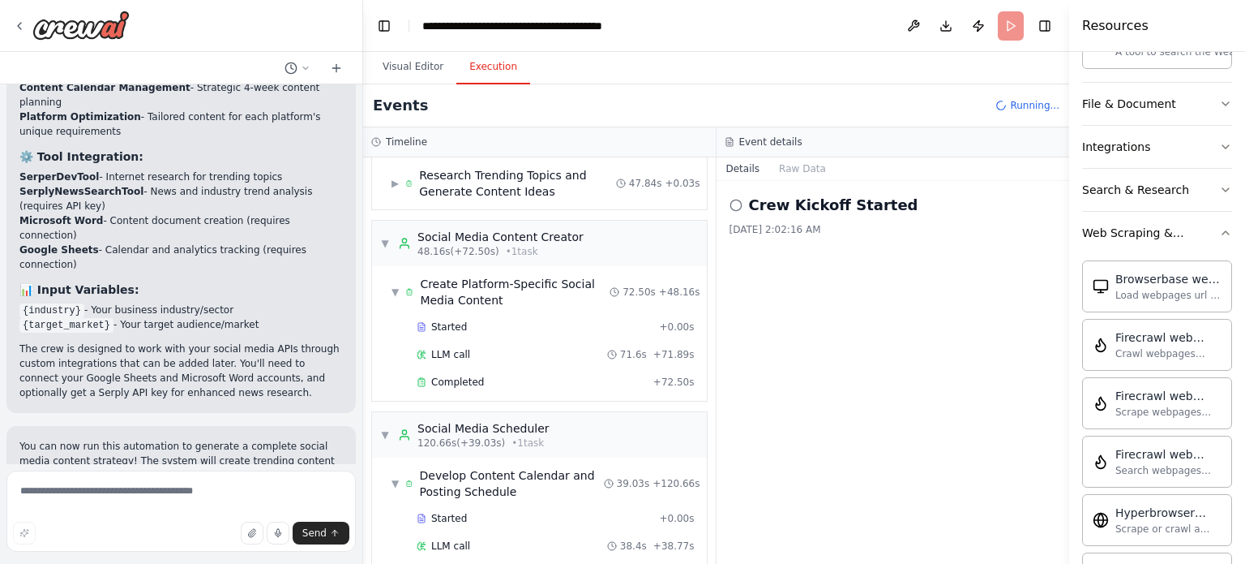
scroll to position [2103, 0]
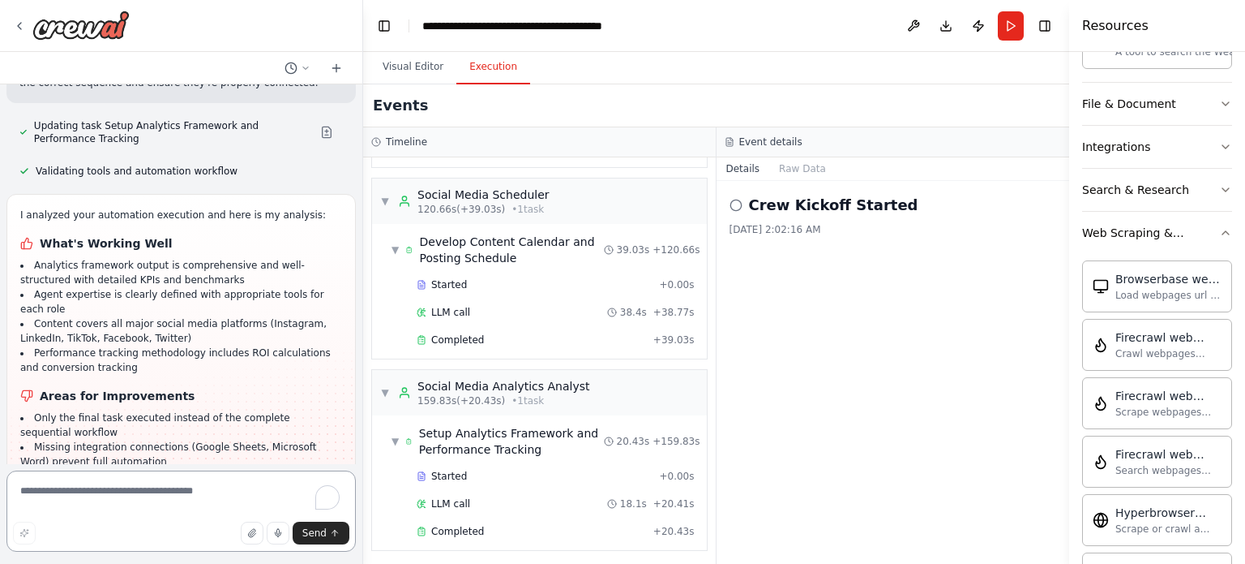
scroll to position [2771, 0]
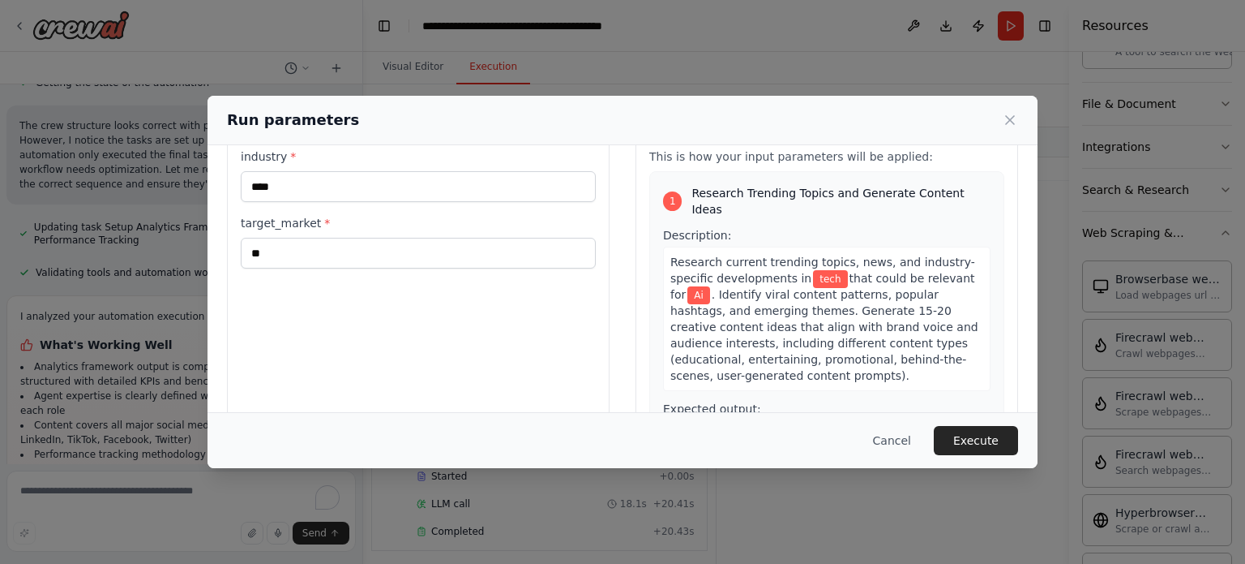
scroll to position [156, 0]
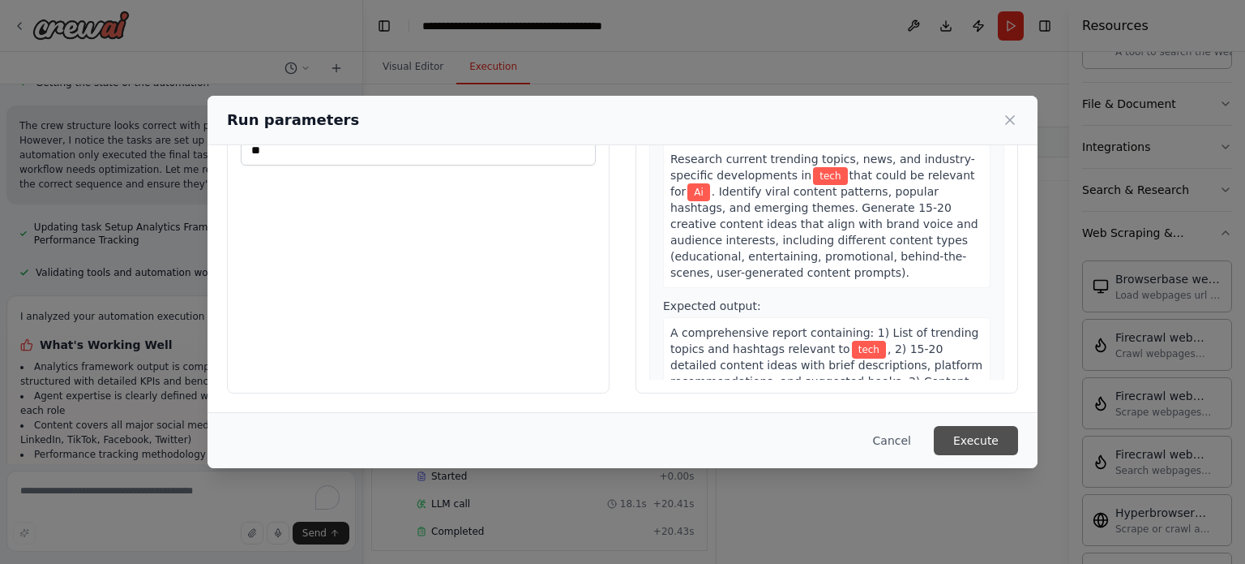
click at [995, 444] on button "Execute" at bounding box center [976, 440] width 84 height 29
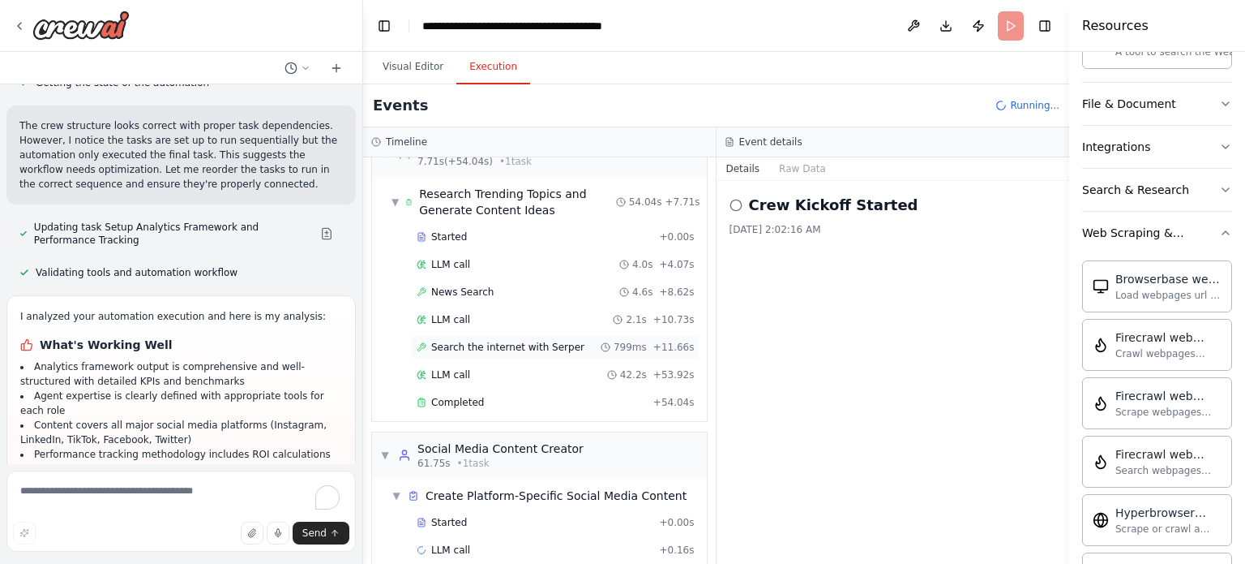
scroll to position [55, 0]
